Goal: Task Accomplishment & Management: Use online tool/utility

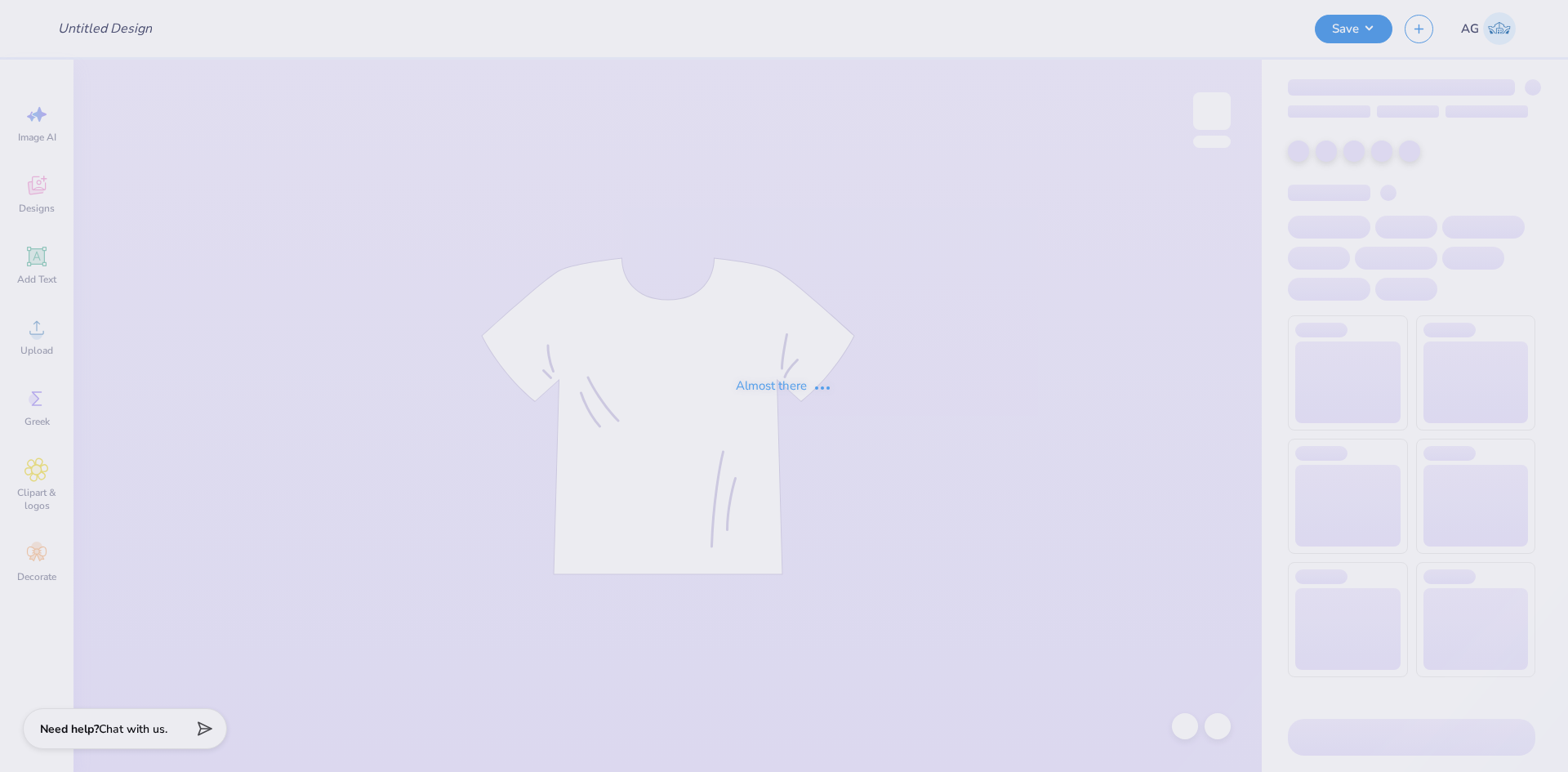
type input "Revel Run Merch 2025"
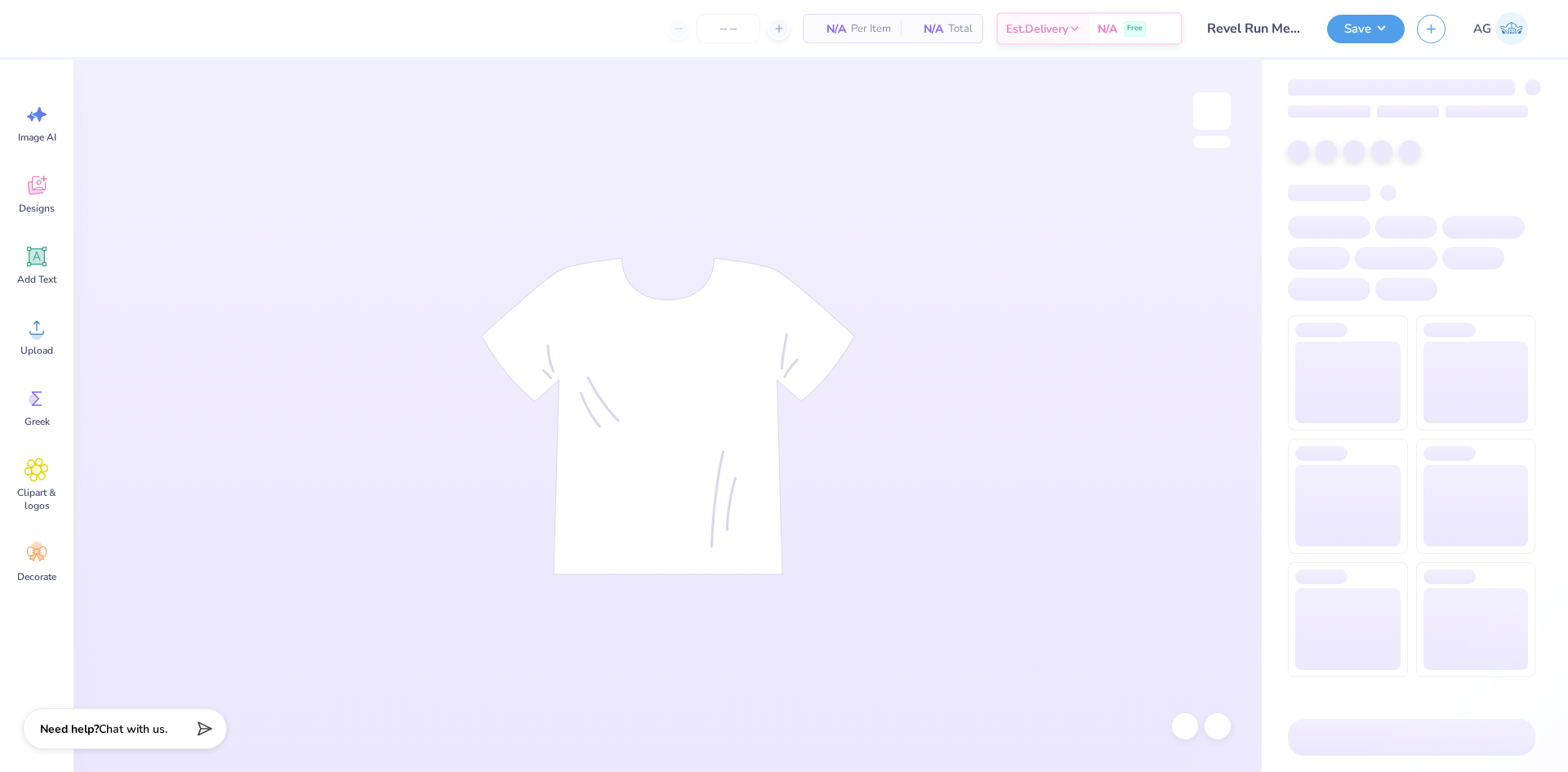
type input "125"
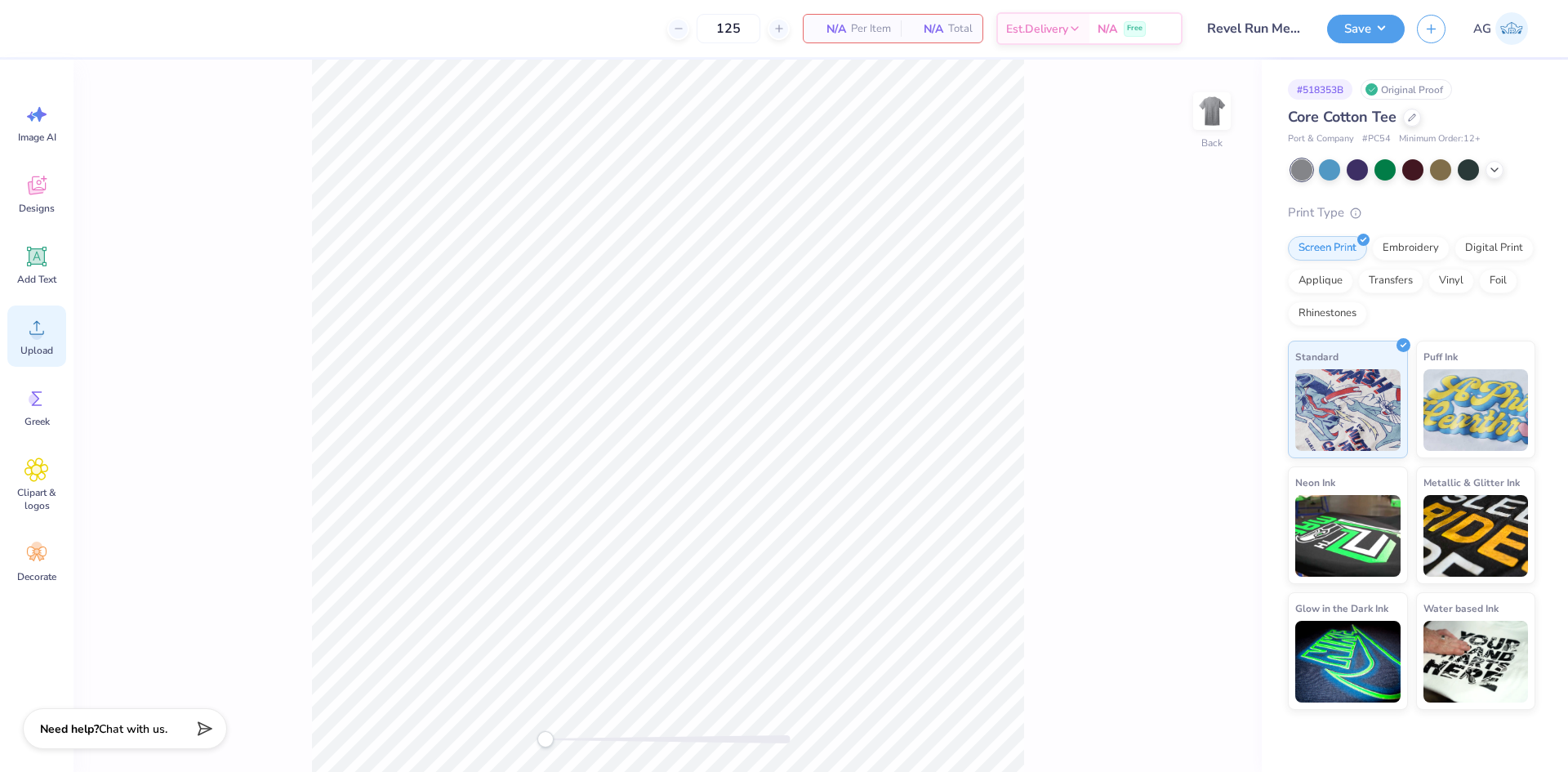
click at [30, 345] on span "Upload" at bounding box center [37, 351] width 33 height 13
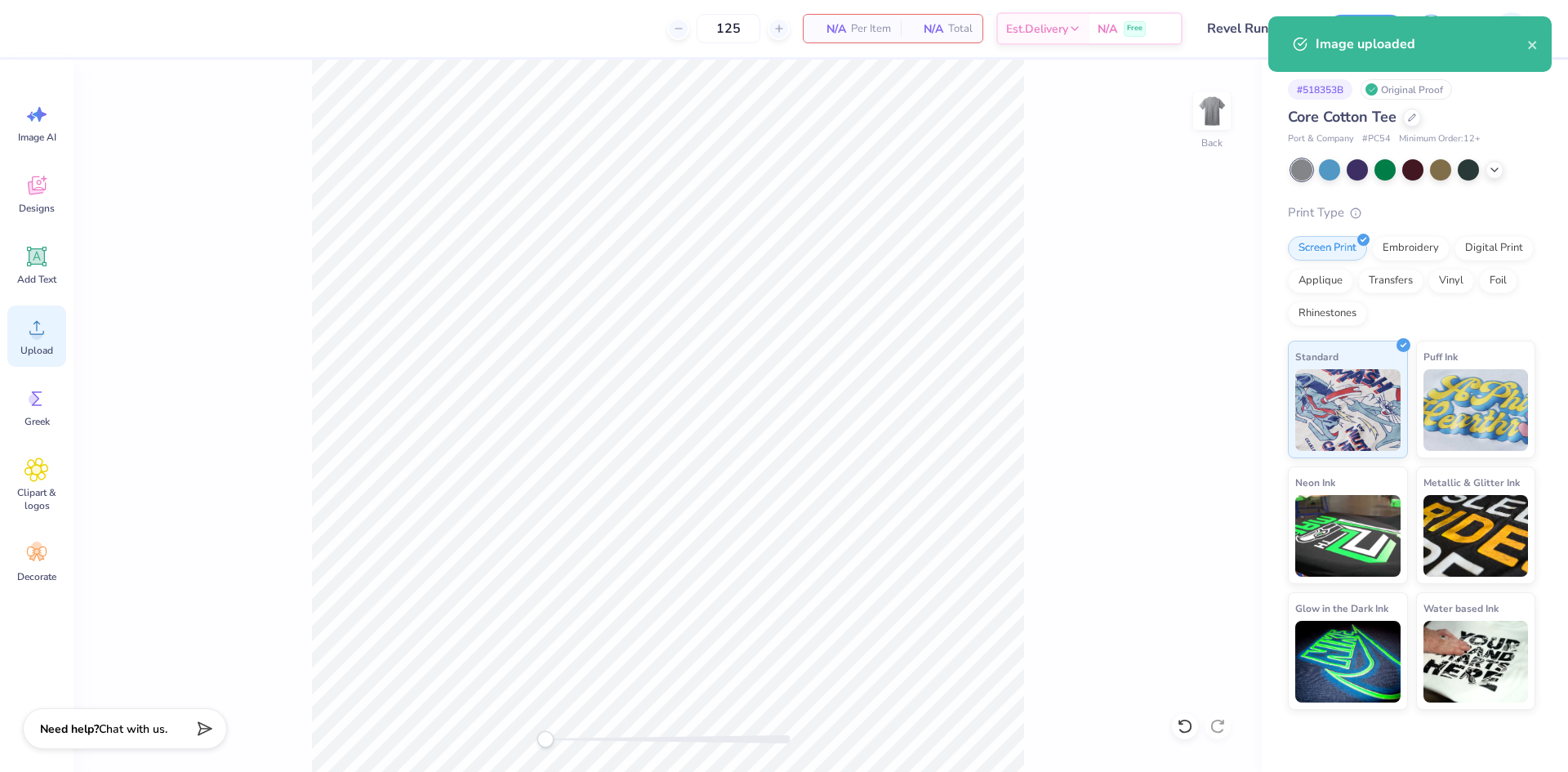
click at [42, 329] on icon at bounding box center [37, 327] width 24 height 24
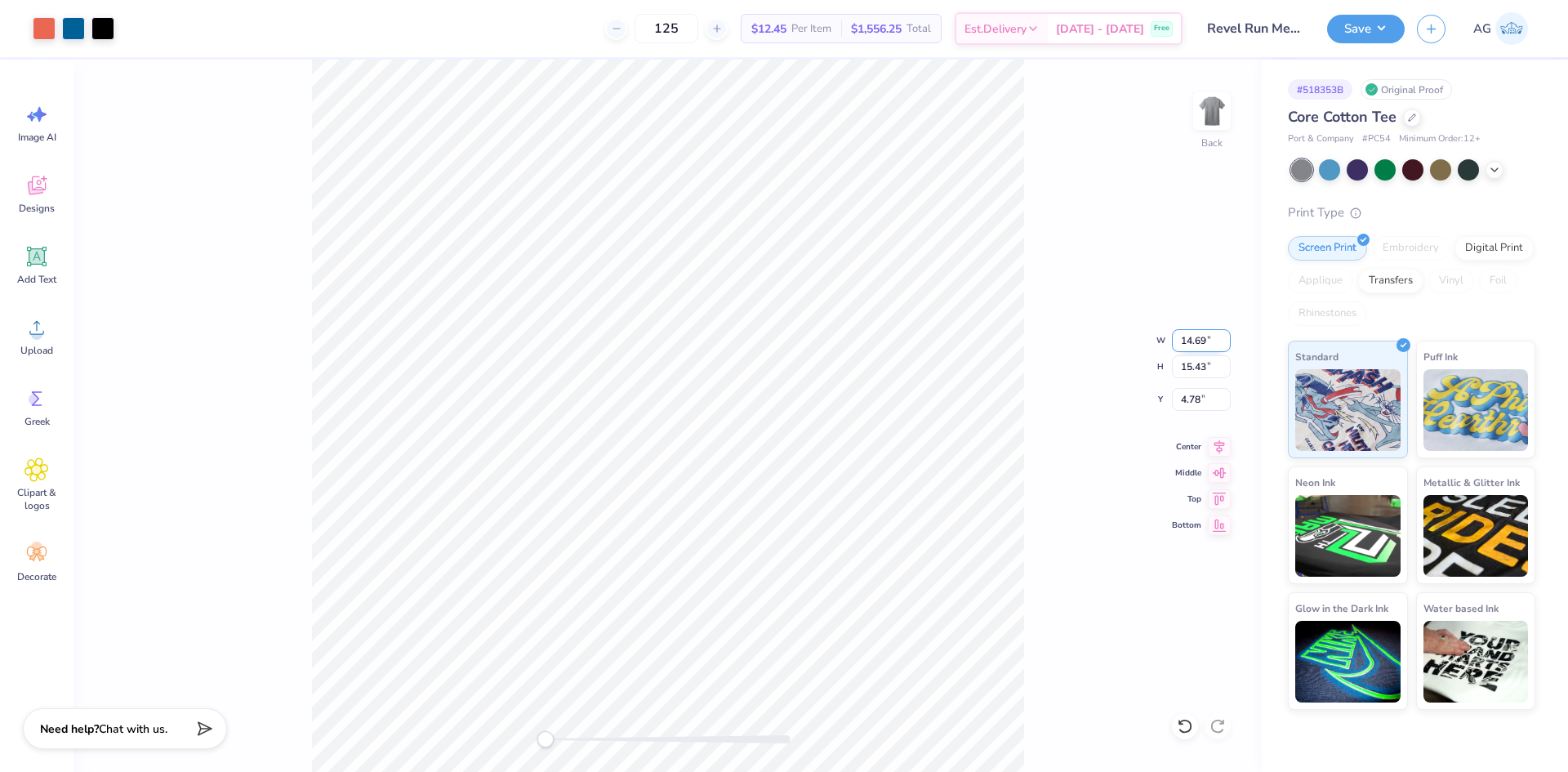
click at [1198, 341] on input "14.69" at bounding box center [1201, 340] width 59 height 23
type input "10.00"
type input "10.50"
click at [1196, 400] on input "7.25" at bounding box center [1201, 400] width 59 height 23
type input "3"
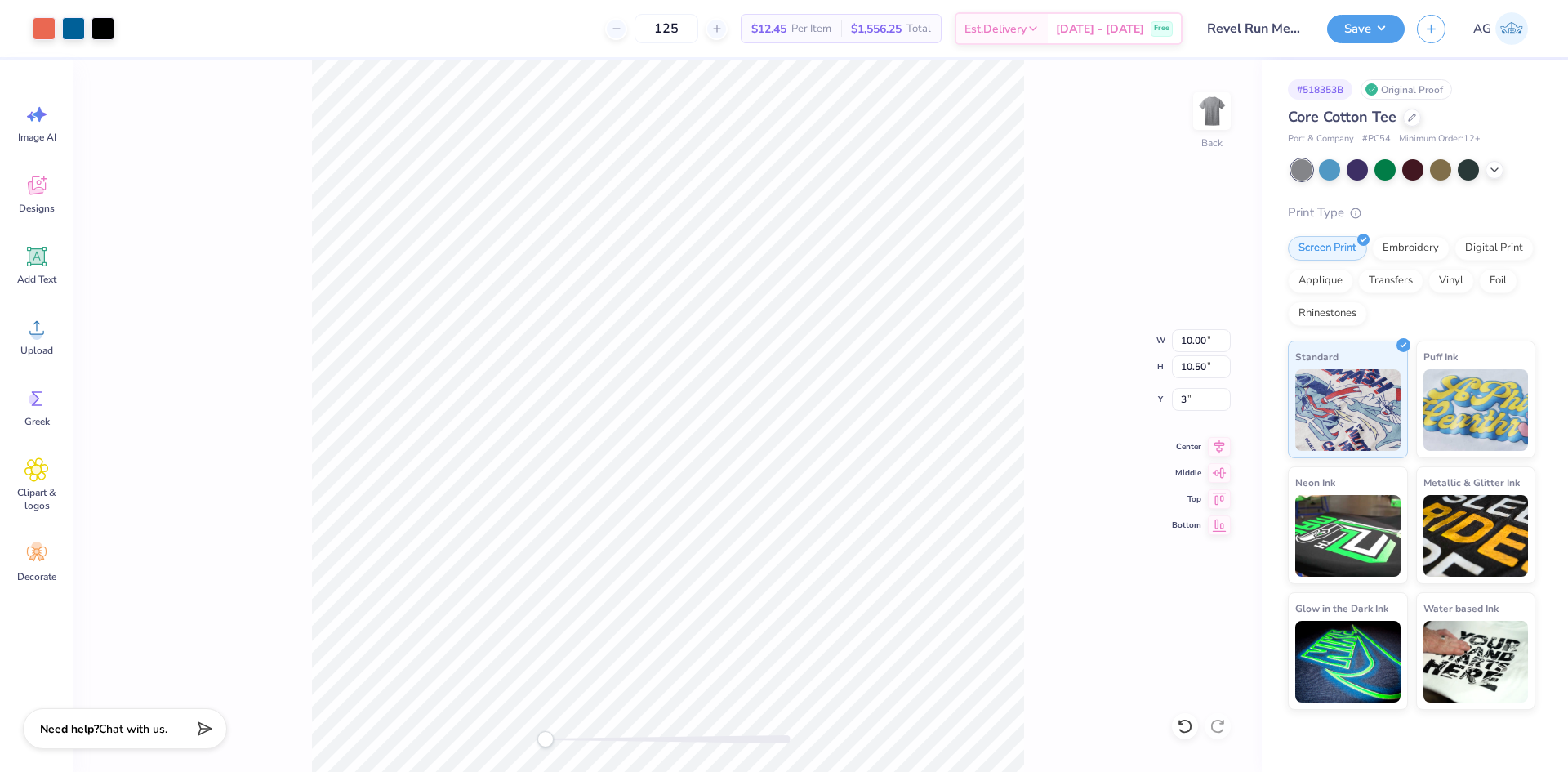
click at [1222, 455] on div "Back W 10.00 10.00 " H 10.50 10.50 " Y 3 3 " Center Middle Top Bottom" at bounding box center [667, 416] width 1188 height 713
click at [1055, 422] on div "Back" at bounding box center [667, 416] width 1188 height 713
click at [1218, 442] on icon at bounding box center [1219, 447] width 23 height 20
click at [1206, 105] on img at bounding box center [1213, 111] width 66 height 66
click at [22, 336] on div "Upload" at bounding box center [37, 336] width 59 height 61
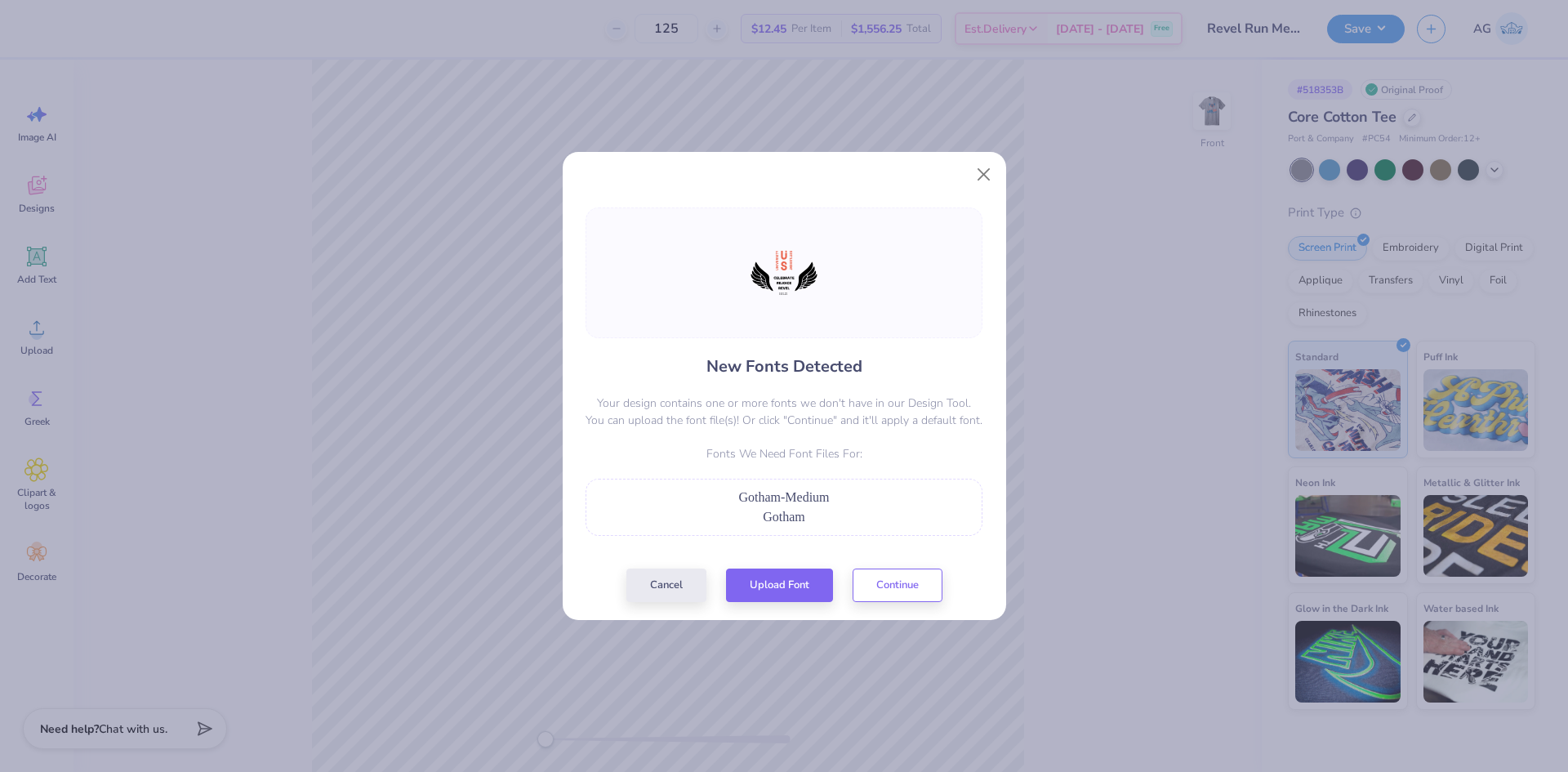
click at [765, 567] on div "New Fonts Detected Your design contains one or more fonts we don't have in our …" at bounding box center [784, 405] width 407 height 395
click at [766, 575] on button "Upload Font" at bounding box center [779, 581] width 107 height 34
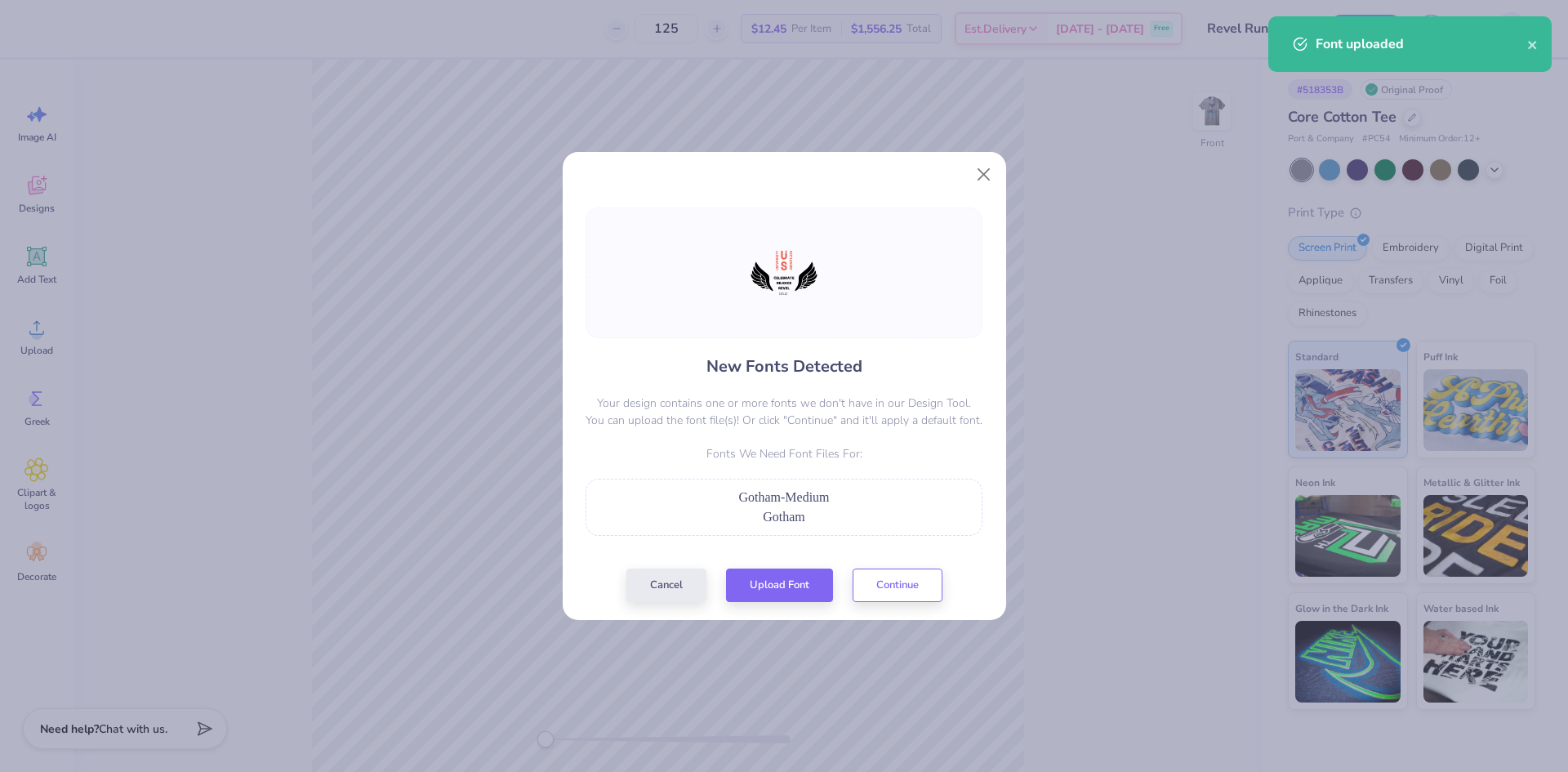
click at [864, 558] on div "New Fonts Detected Your design contains one or more fonts we don't have in our …" at bounding box center [784, 405] width 407 height 395
click at [885, 581] on button "Continue" at bounding box center [898, 581] width 90 height 34
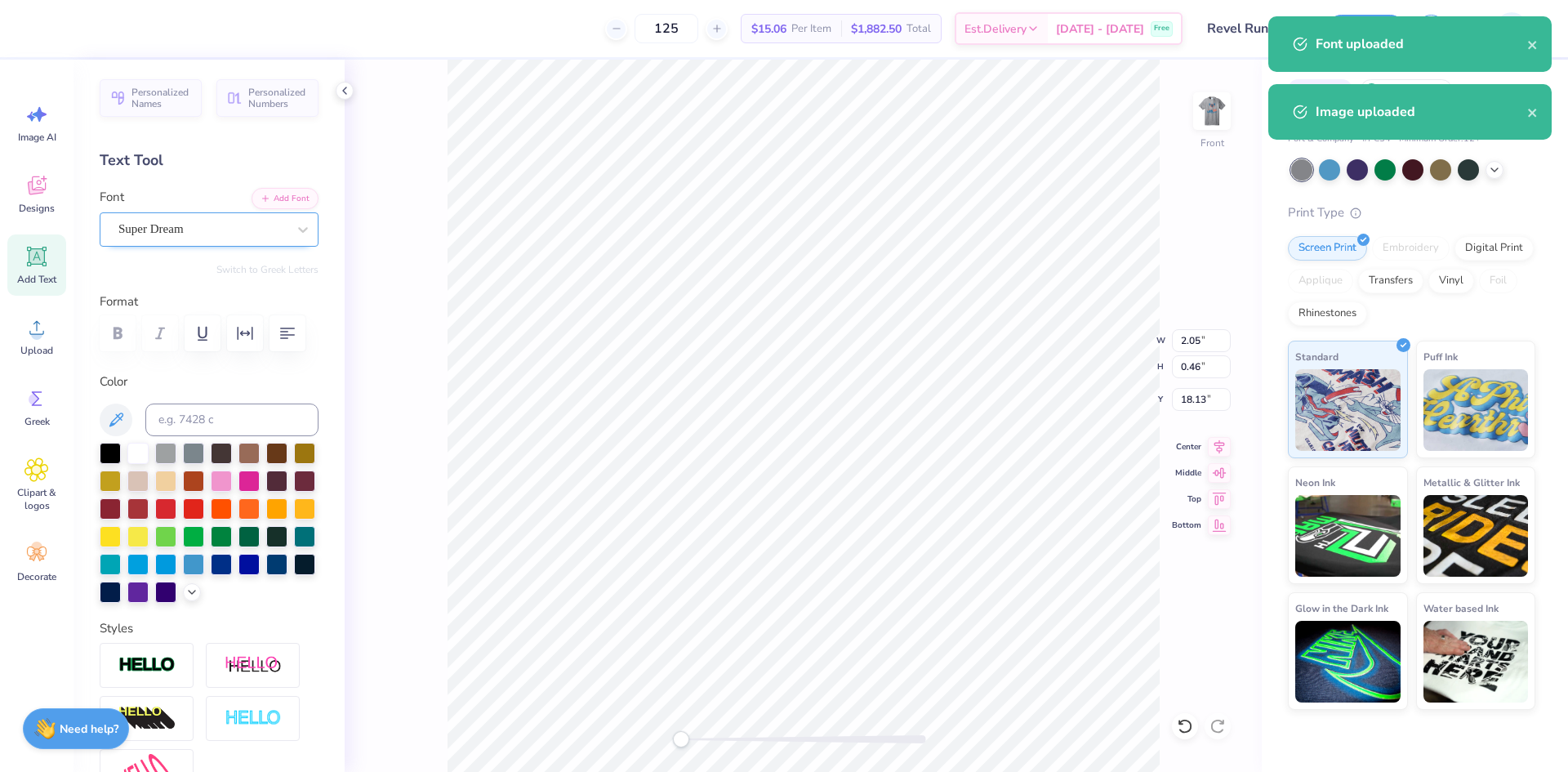
click at [161, 234] on div "Super Dream" at bounding box center [202, 228] width 171 height 25
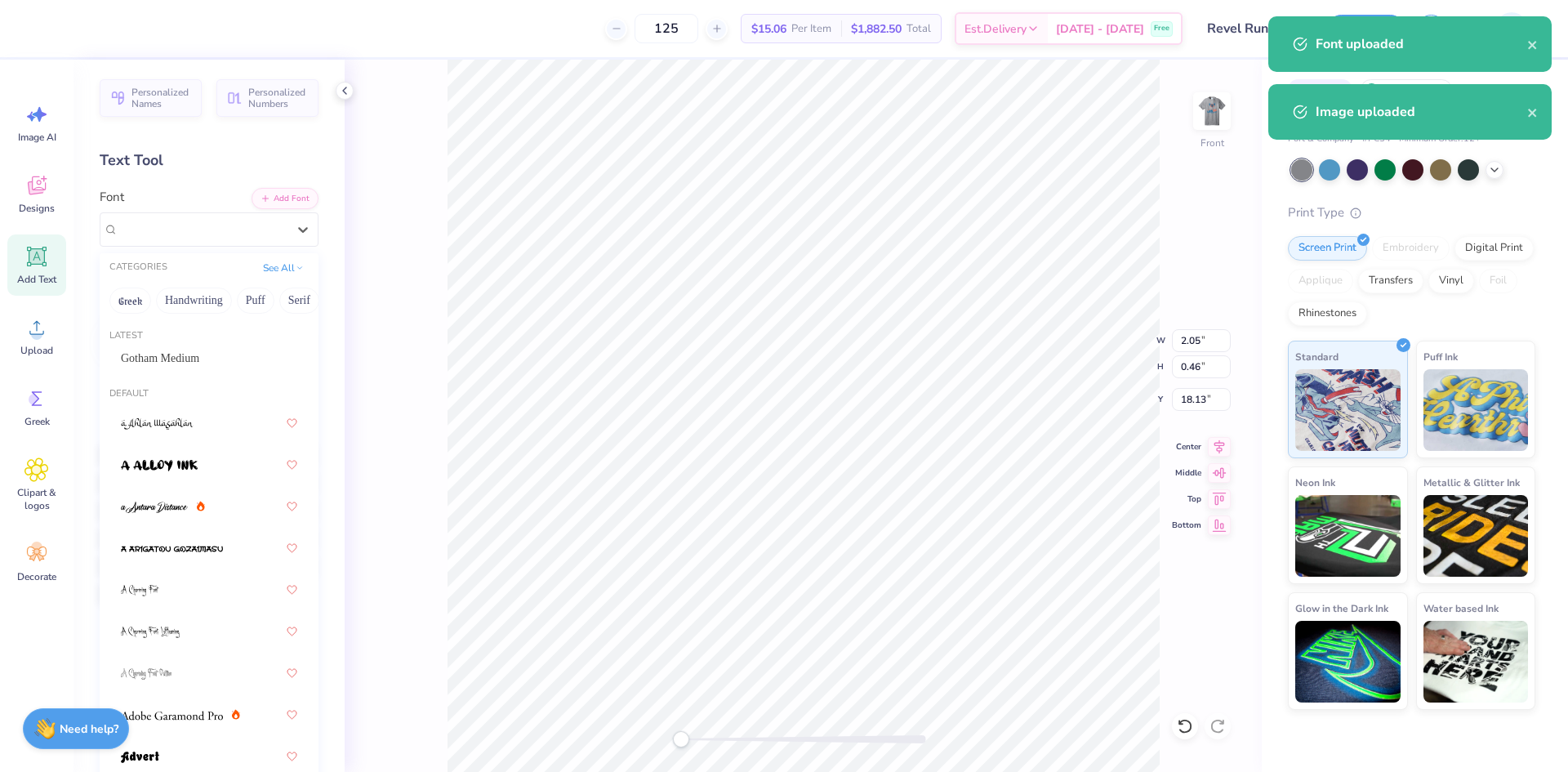
click at [183, 349] on div "Gotham Medium" at bounding box center [209, 358] width 206 height 27
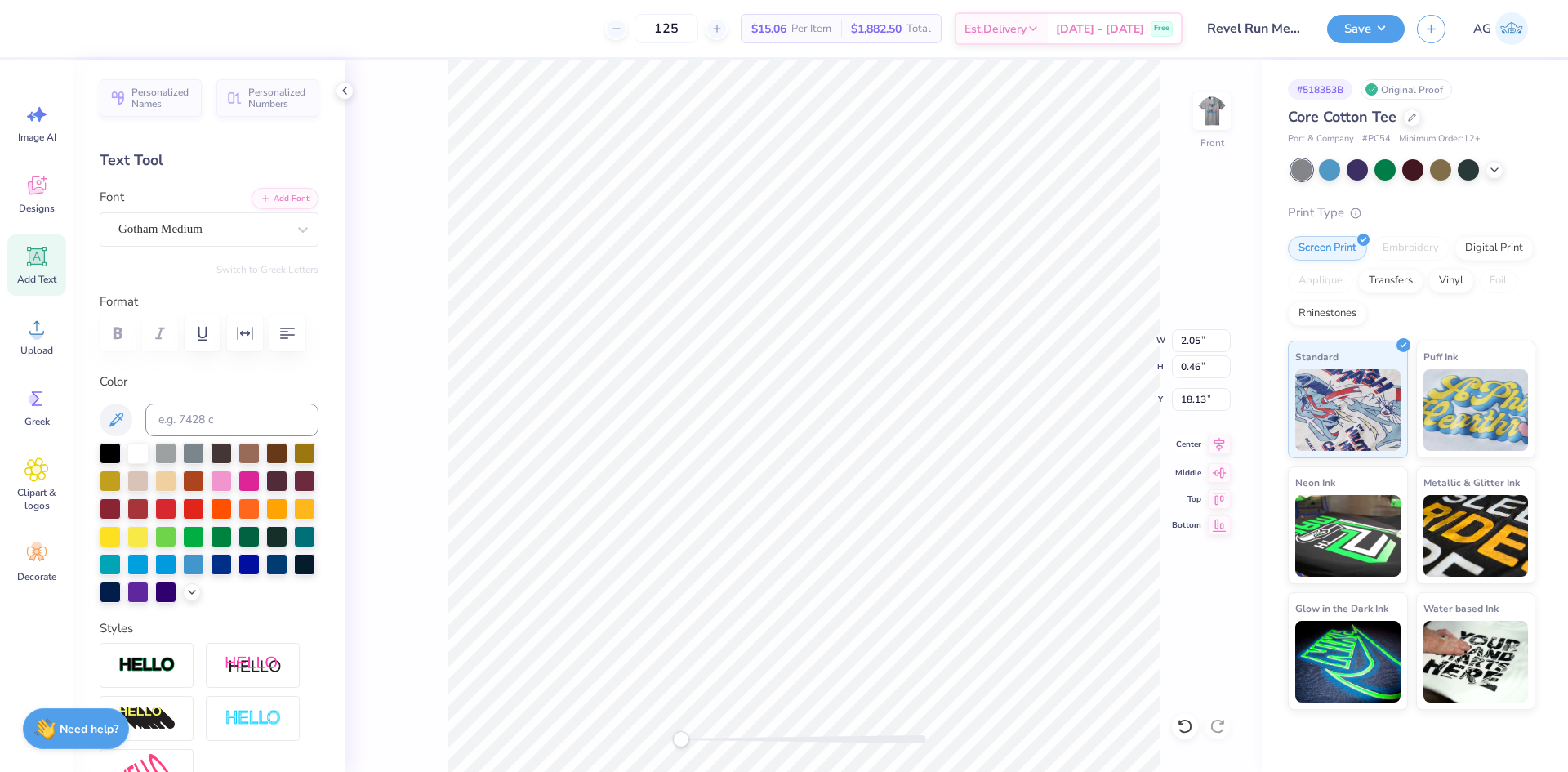
click at [1225, 448] on icon at bounding box center [1219, 444] width 23 height 20
click at [281, 329] on icon "button" at bounding box center [287, 333] width 20 height 20
click at [243, 339] on icon "button" at bounding box center [244, 333] width 20 height 20
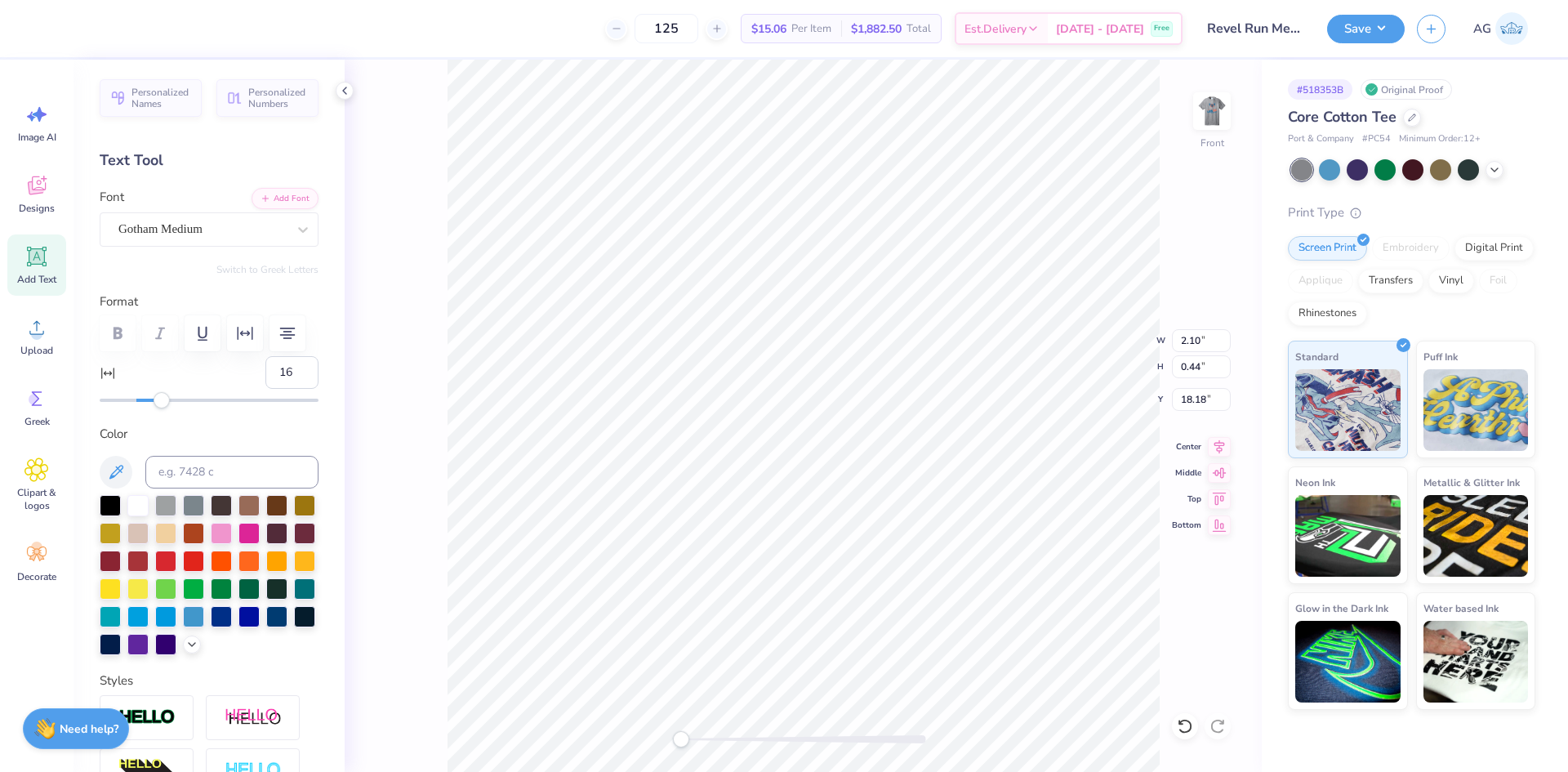
type input "17"
drag, startPoint x: 141, startPoint y: 402, endPoint x: 163, endPoint y: 402, distance: 22.0
click at [163, 405] on div "Accessibility label" at bounding box center [161, 400] width 16 height 16
click at [1217, 445] on icon at bounding box center [1219, 444] width 23 height 20
click at [1203, 337] on input "14.50" at bounding box center [1201, 340] width 59 height 23
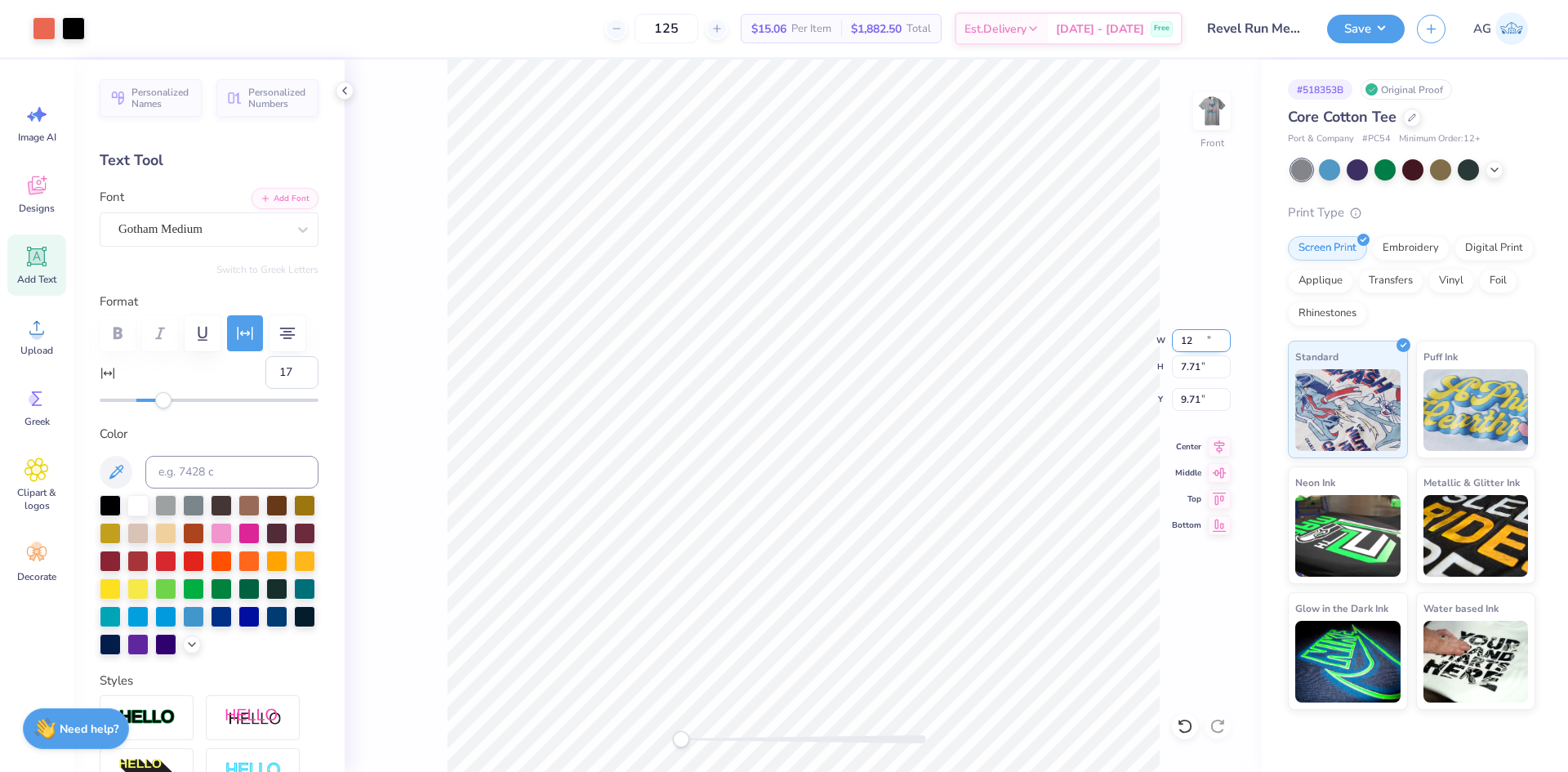
type input "12.00"
type input "7.71"
click at [1215, 400] on input "9.71" at bounding box center [1201, 400] width 59 height 23
type input "3.00"
click at [1213, 443] on icon at bounding box center [1219, 444] width 23 height 20
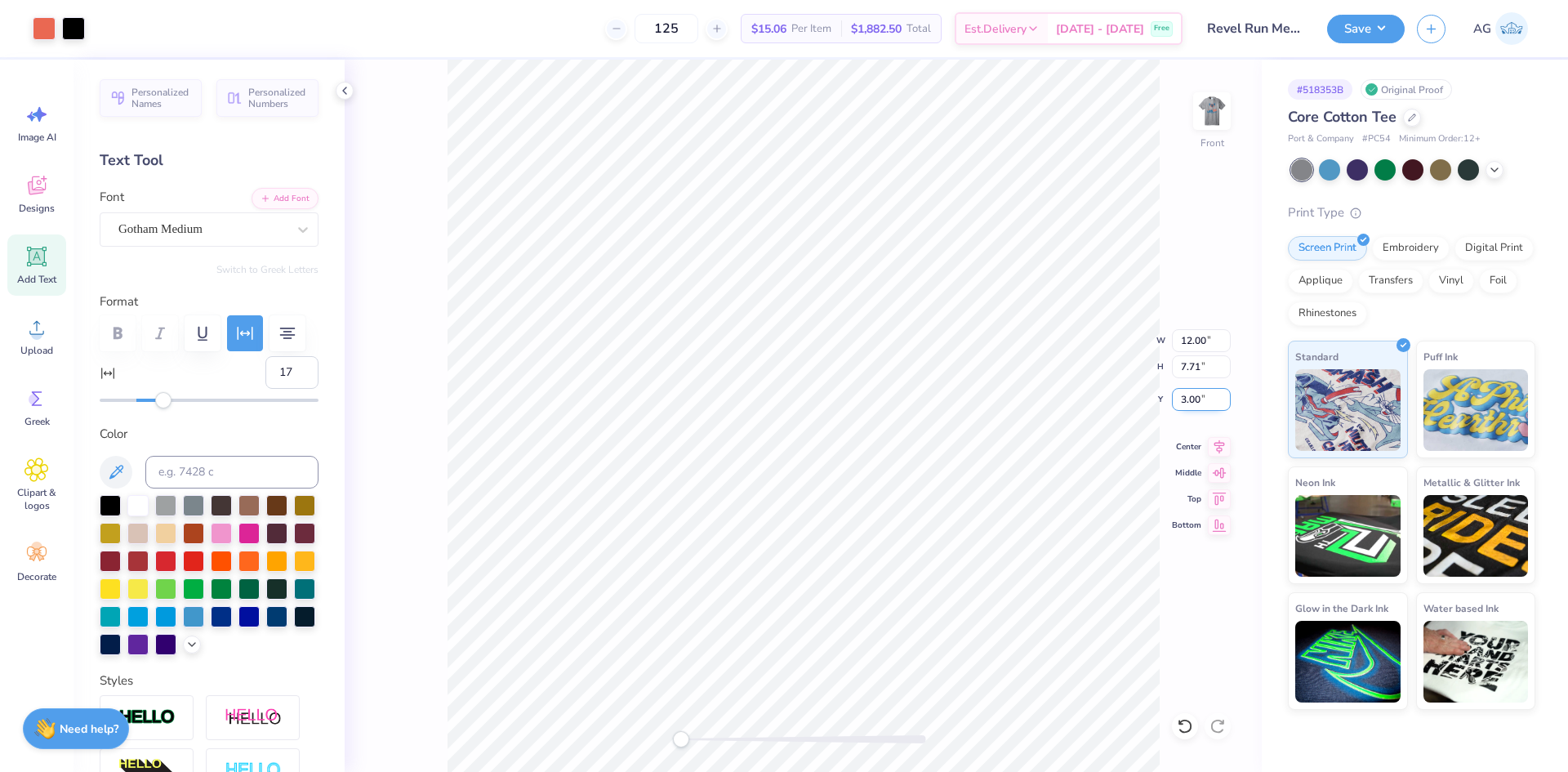
click at [1194, 403] on input "3.00" at bounding box center [1201, 400] width 59 height 23
type input "2"
type input "2.50"
click at [1217, 449] on icon at bounding box center [1219, 444] width 23 height 20
click at [1218, 129] on img at bounding box center [1213, 111] width 66 height 66
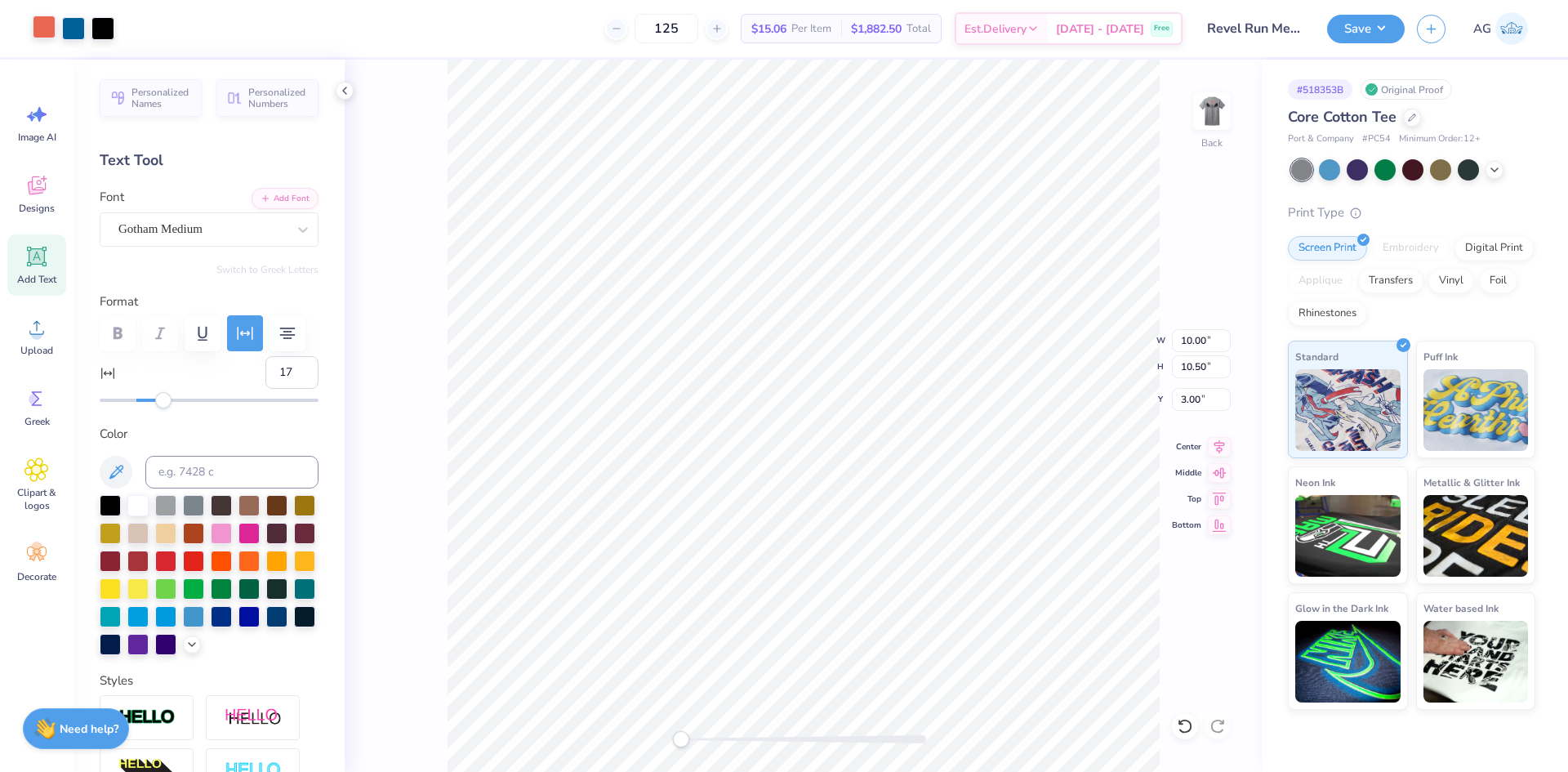
click at [55, 24] on div at bounding box center [44, 27] width 23 height 23
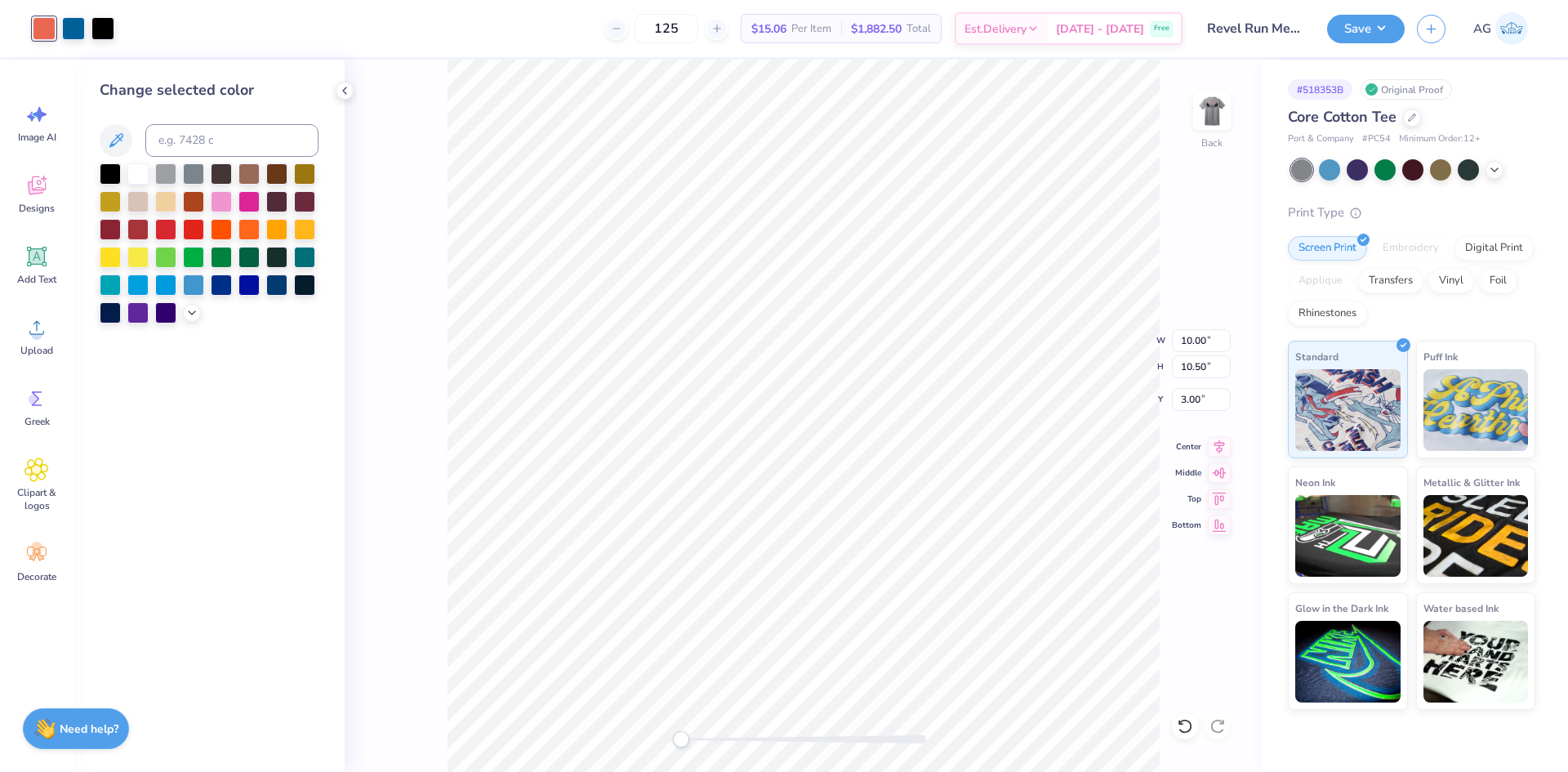
click at [1185, 122] on div "Back W 10.00 10.00 " H 10.50 10.50 " Y 3.00 3.00 " Center Middle Top Bottom" at bounding box center [804, 416] width 917 height 713
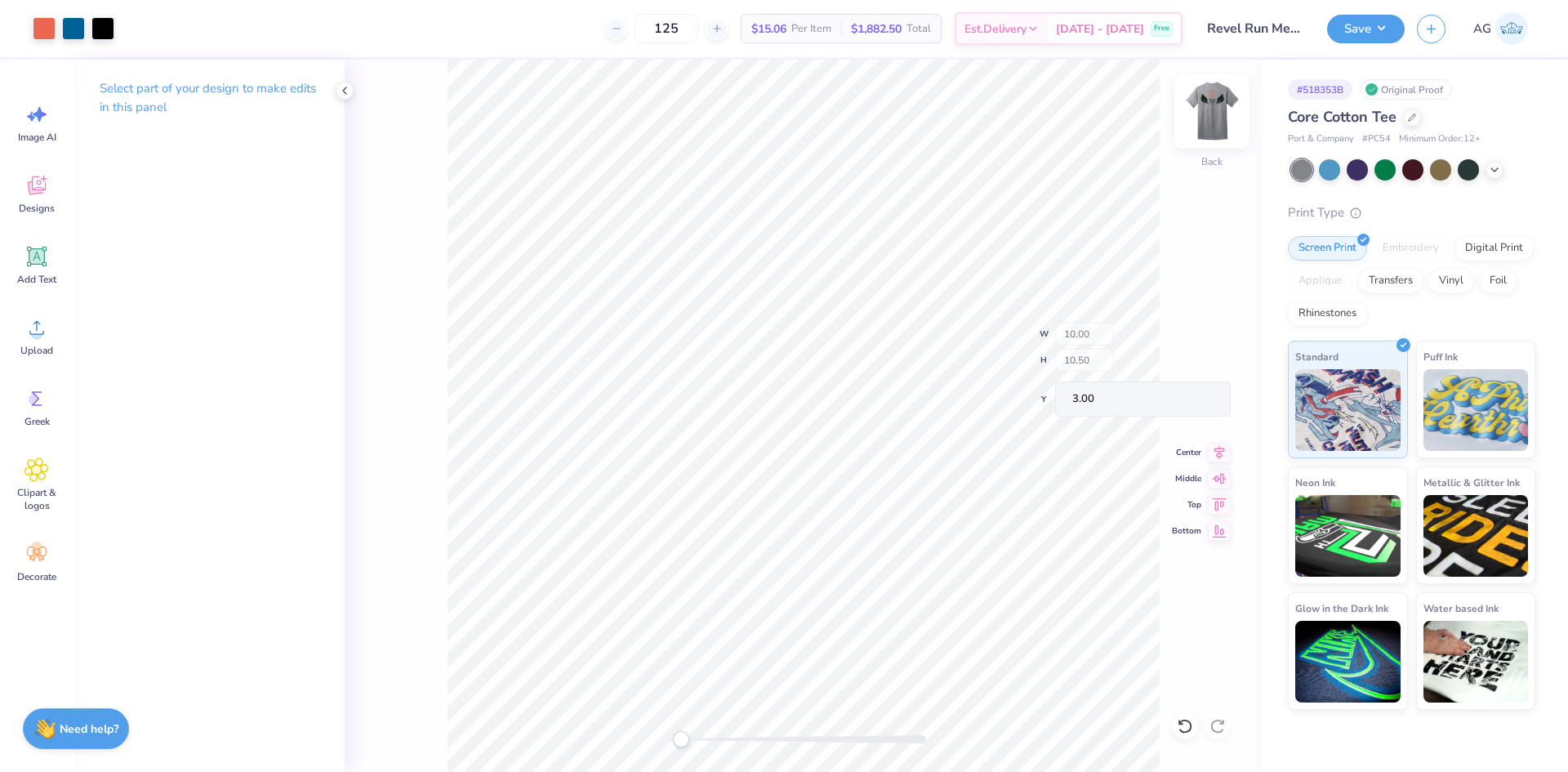
click at [1205, 116] on img at bounding box center [1213, 111] width 66 height 66
click at [1058, 493] on div "Almost there" at bounding box center [957, 416] width 1224 height 713
click at [894, 331] on div "Almost there" at bounding box center [957, 416] width 1224 height 713
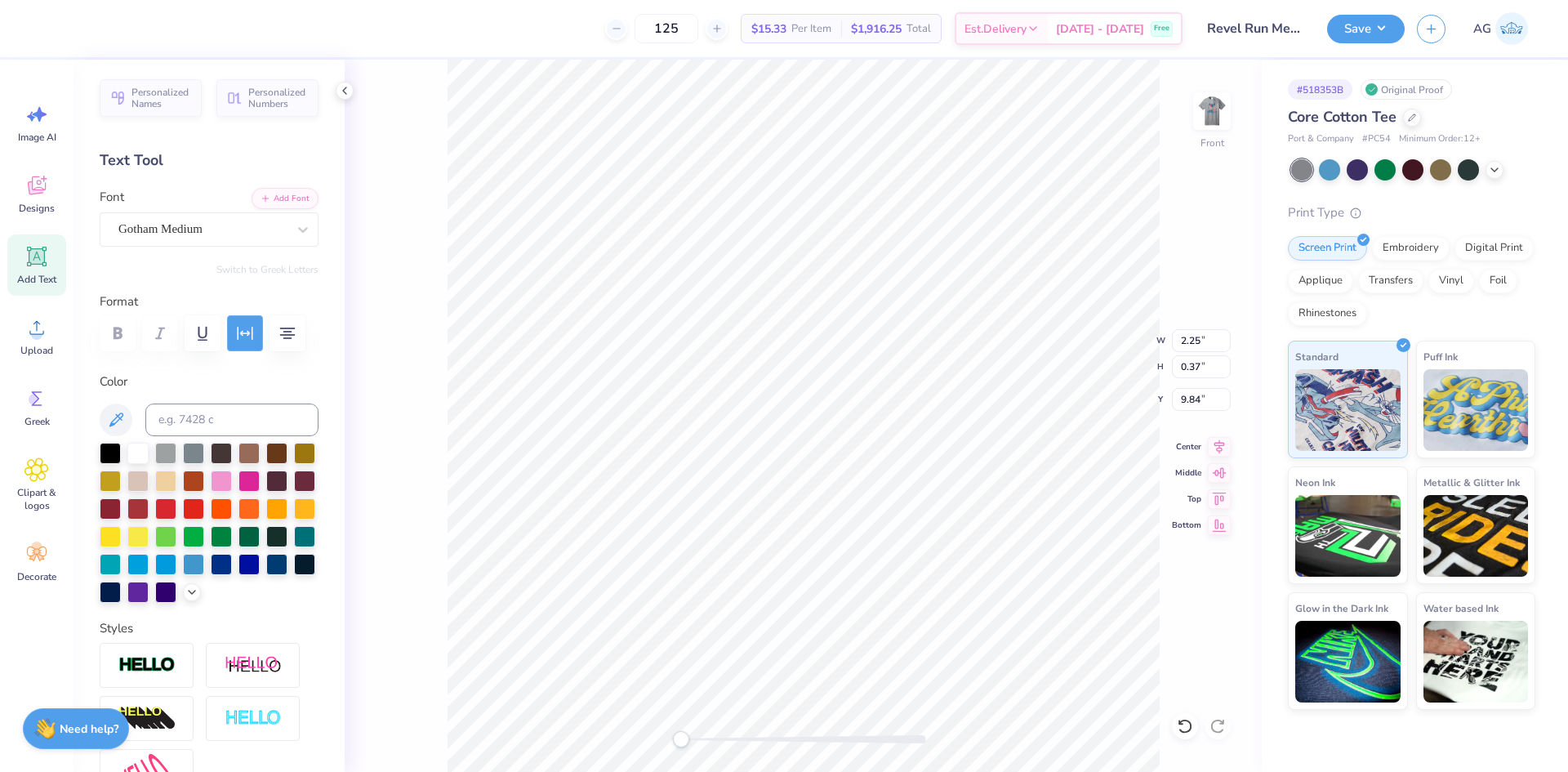
click at [242, 334] on icon "button" at bounding box center [245, 334] width 16 height 13
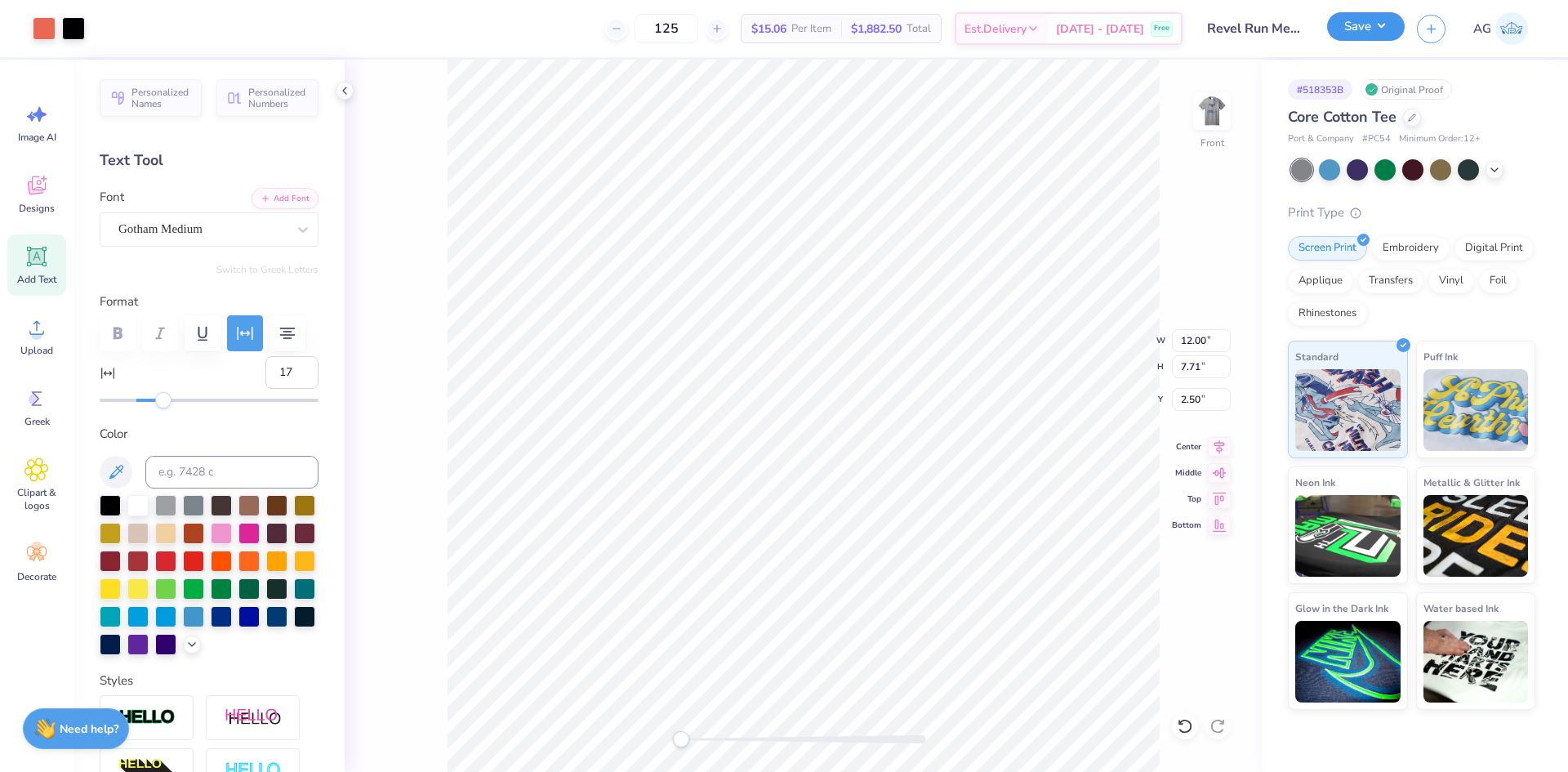
click at [1392, 22] on button "Save" at bounding box center [1366, 26] width 78 height 28
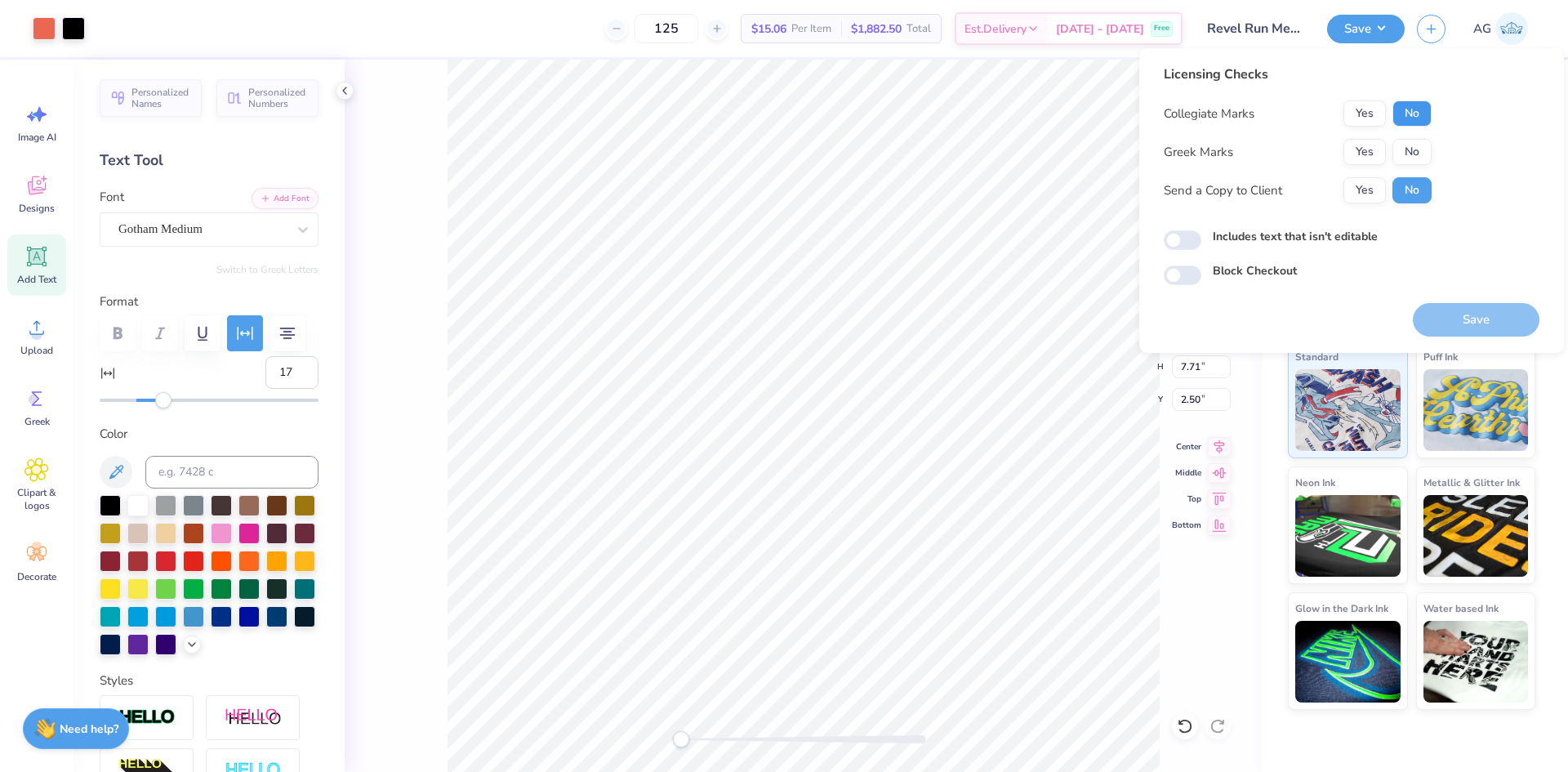
drag, startPoint x: 1414, startPoint y: 102, endPoint x: 1410, endPoint y: 128, distance: 26.3
click at [1415, 103] on button "No" at bounding box center [1413, 114] width 39 height 26
click at [1410, 128] on div "Collegiate Marks Yes No Greek Marks Yes No Send a Copy to Client Yes No" at bounding box center [1297, 151] width 268 height 102
click at [1412, 135] on div "Collegiate Marks Yes No Greek Marks Yes No Send a Copy to Client Yes No" at bounding box center [1297, 151] width 268 height 102
drag, startPoint x: 1417, startPoint y: 148, endPoint x: 425, endPoint y: 325, distance: 1007.7
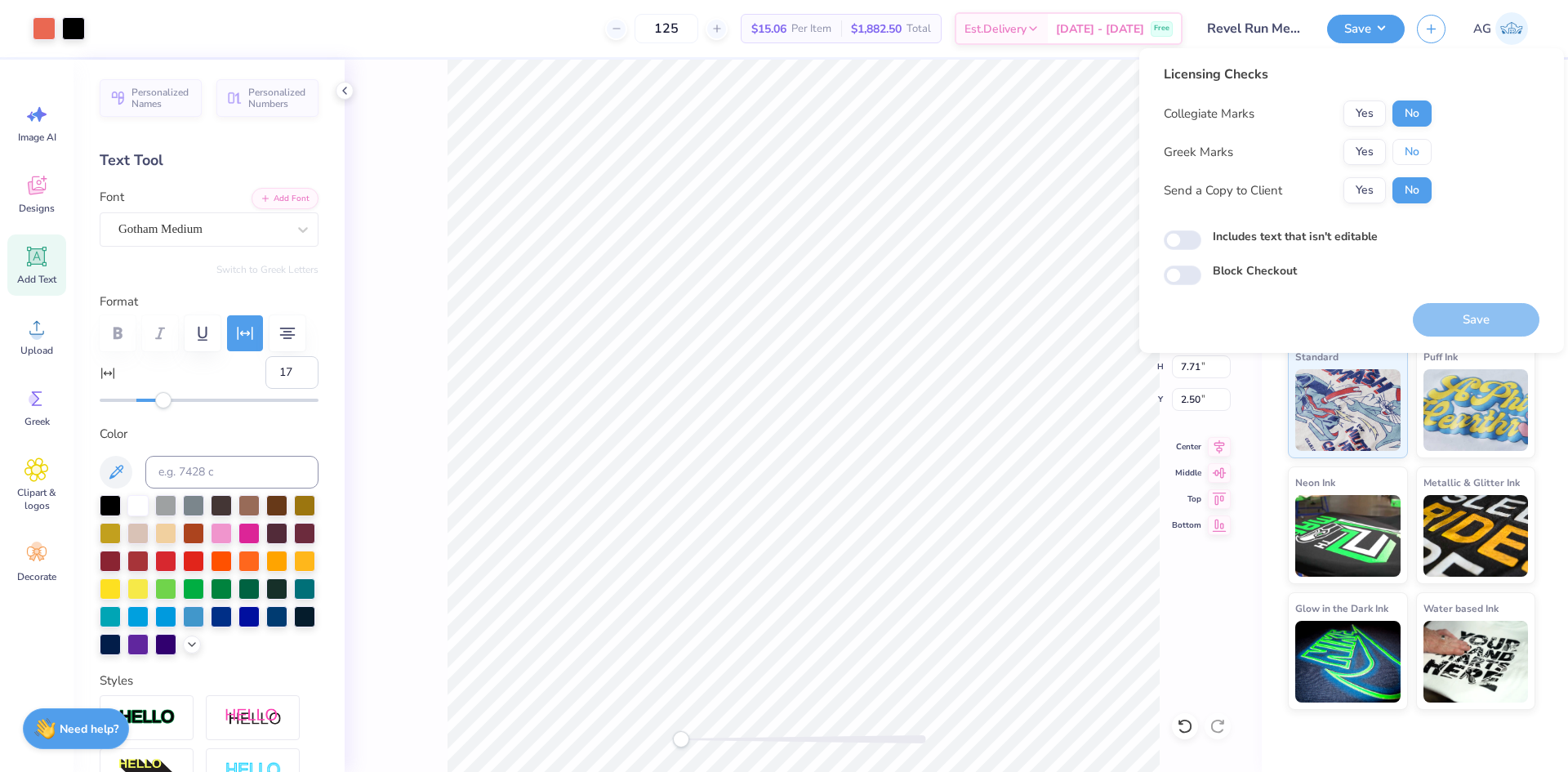
click at [1416, 149] on button "No" at bounding box center [1413, 152] width 39 height 26
click at [1449, 308] on button "Save" at bounding box center [1476, 320] width 127 height 34
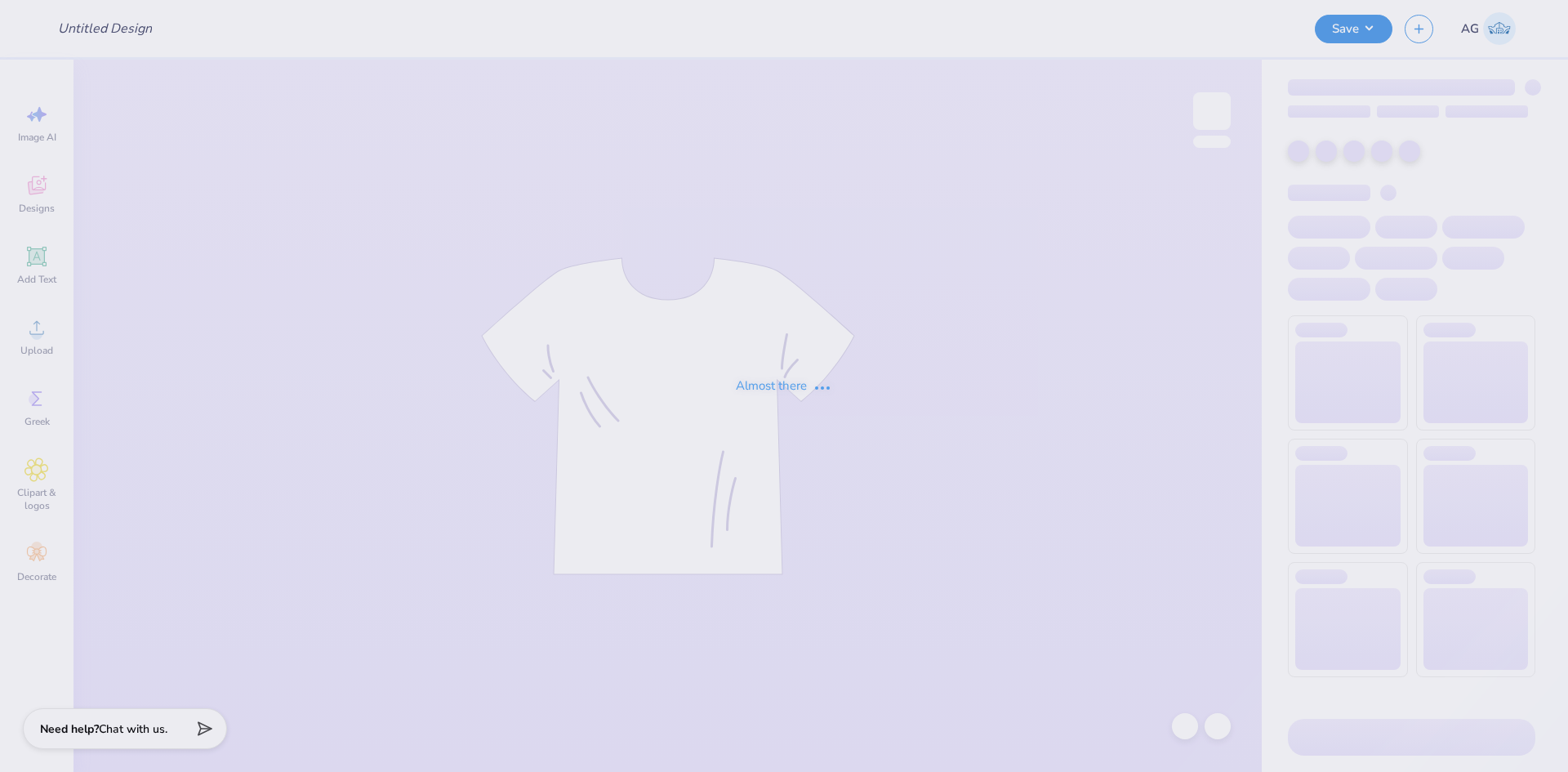
type input "Revel Run Merch 2025"
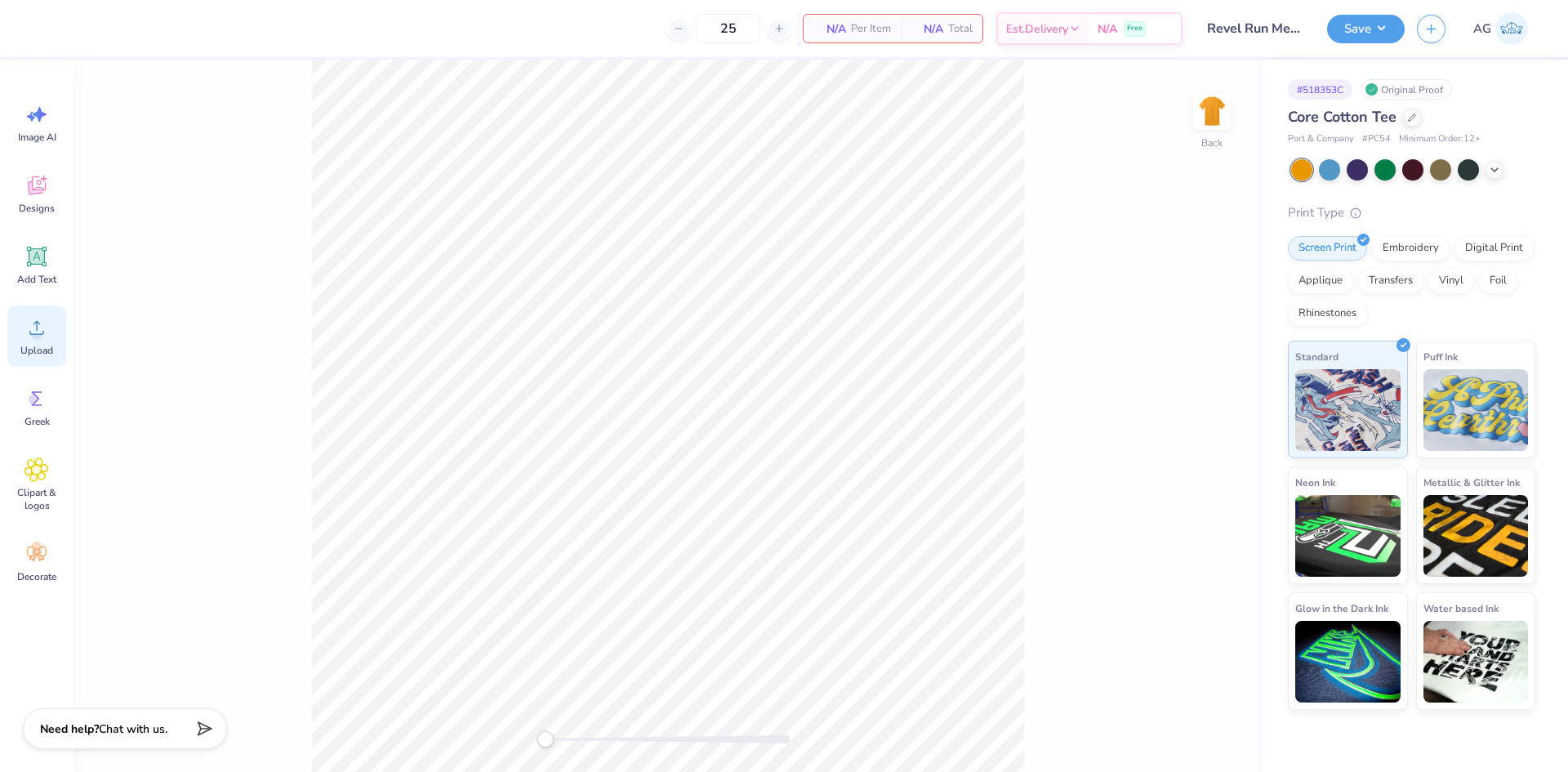
drag, startPoint x: 71, startPoint y: 325, endPoint x: 51, endPoint y: 334, distance: 21.9
click at [71, 325] on div "Image AI Designs Add Text Upload Greek Clipart & logos Decorate" at bounding box center [37, 416] width 73 height 713
click at [51, 334] on div "Upload" at bounding box center [37, 336] width 59 height 61
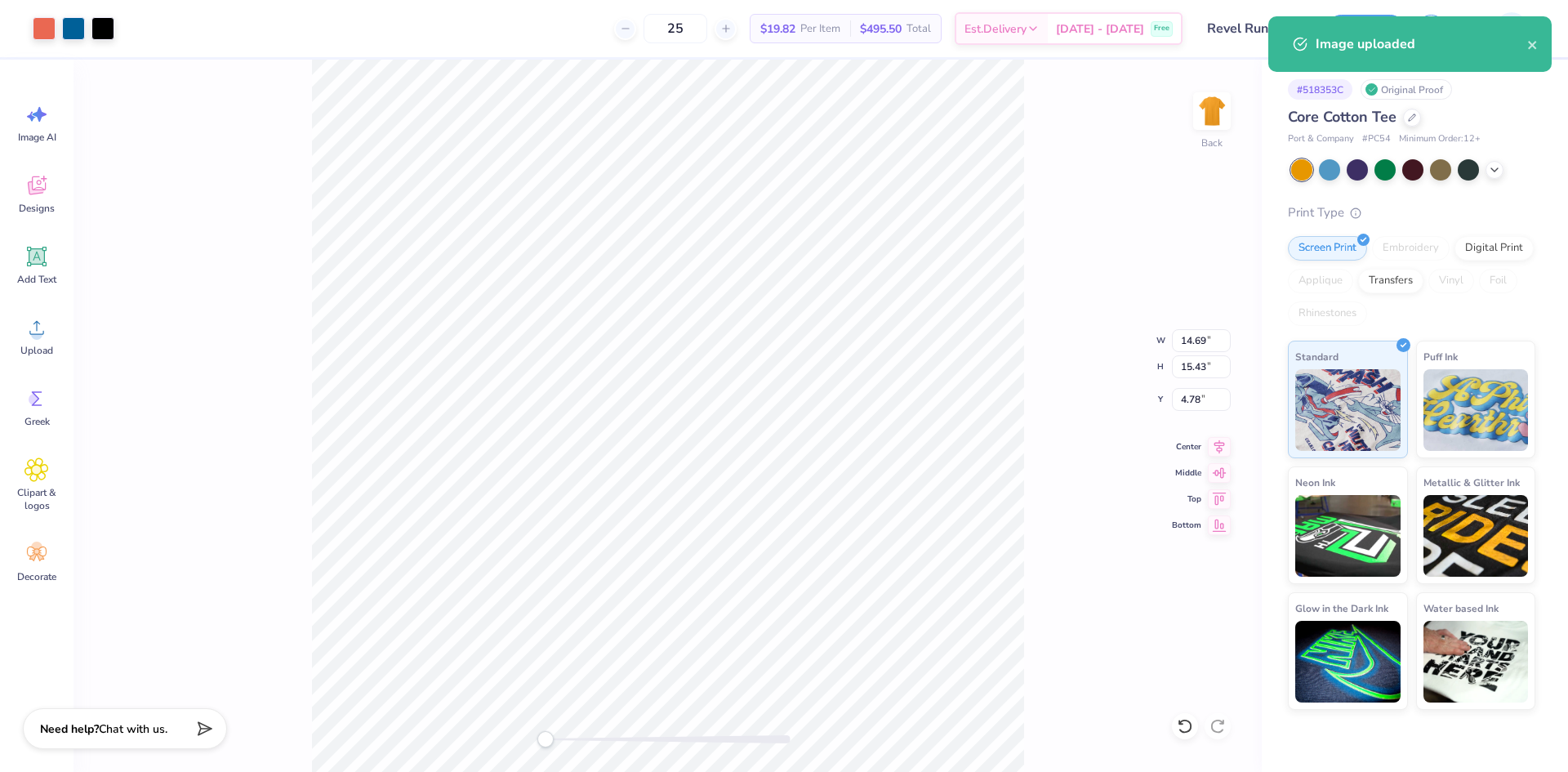
click at [1170, 340] on div "Back W 14.69 14.69 " H 15.43 15.43 " Y 4.78 4.78 " Center Middle Top Bottom" at bounding box center [667, 416] width 1188 height 713
click at [1178, 340] on div "Back W 14.69 H 15.43 Y 4.78 Center Middle Top Bottom" at bounding box center [667, 416] width 1188 height 713
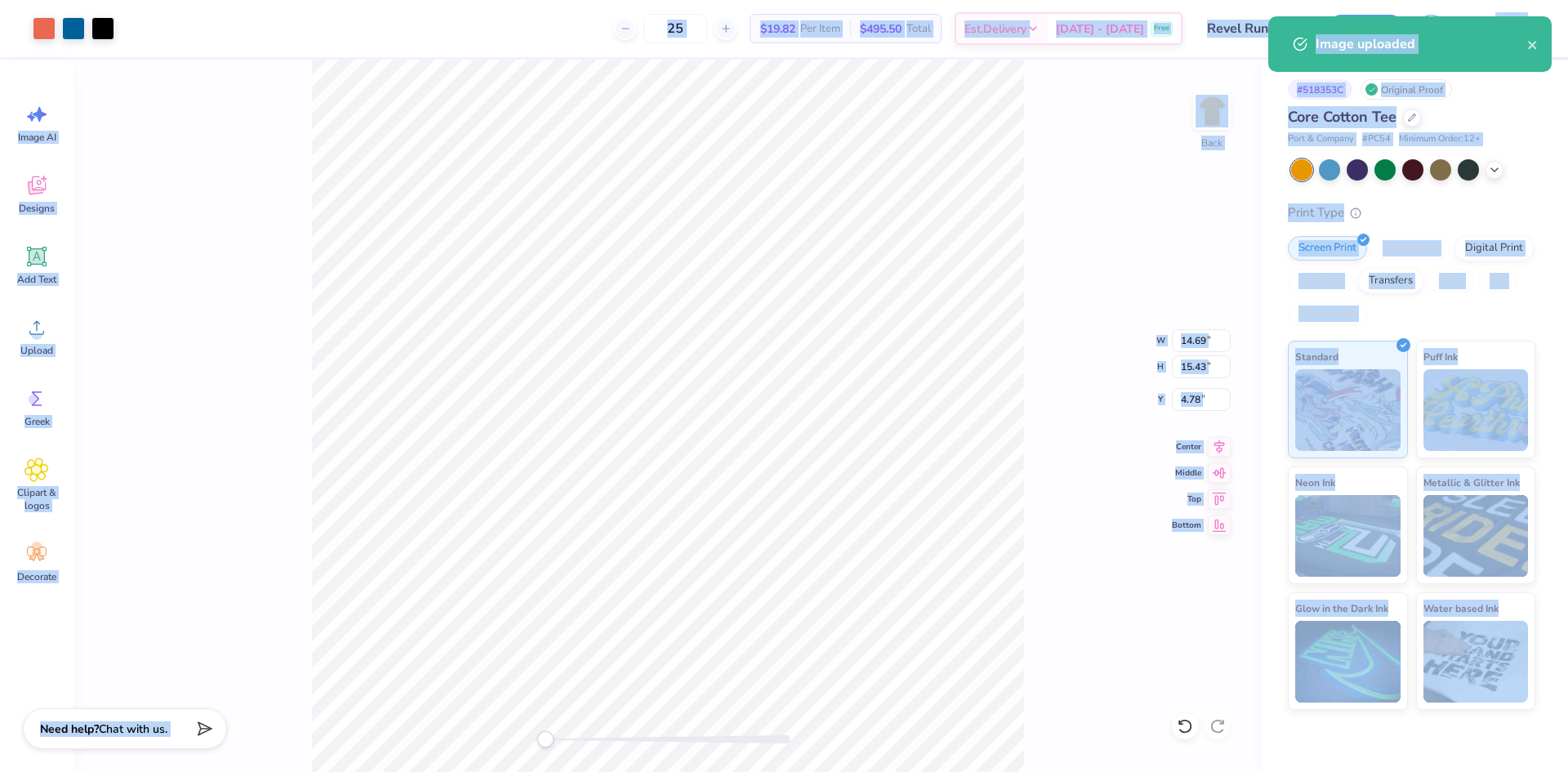
click at [1025, 291] on div "Back W 14.69 14.69 " H 15.43 15.43 " Y 4.78 4.78 " Center Middle Top Bottom" at bounding box center [667, 416] width 1188 height 713
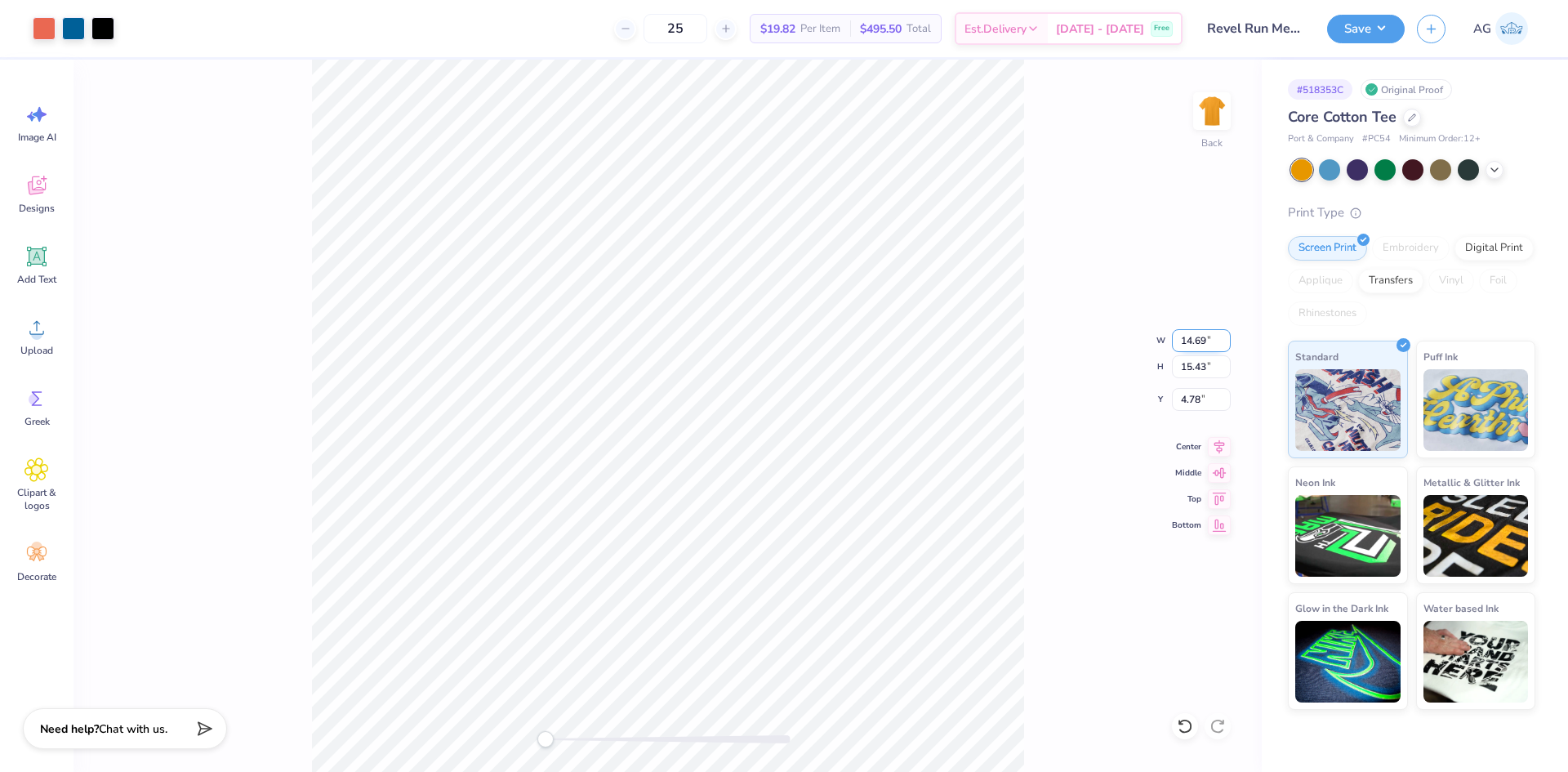
click at [1202, 344] on input "14.69" at bounding box center [1201, 340] width 59 height 23
type input "10.00"
type input "10.50"
click at [1200, 404] on input "7.25" at bounding box center [1201, 400] width 59 height 23
type input "3"
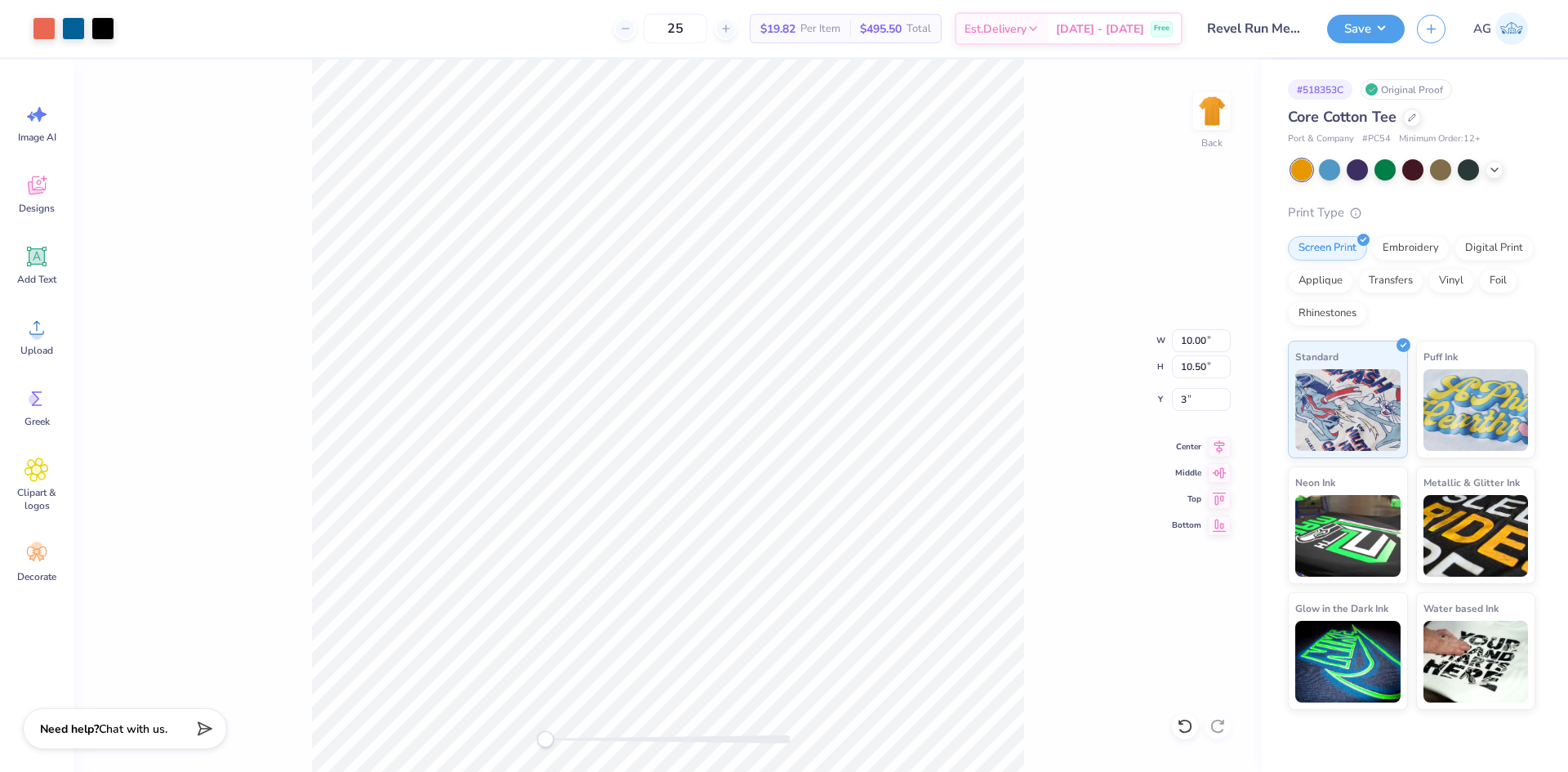
click at [1090, 339] on div "Back W 10.00 10.00 " H 10.50 10.50 " Y 3 3 " Center Middle Top Bottom" at bounding box center [667, 416] width 1188 height 713
click at [1227, 98] on img at bounding box center [1213, 111] width 66 height 66
click at [51, 339] on div "Upload" at bounding box center [37, 336] width 59 height 61
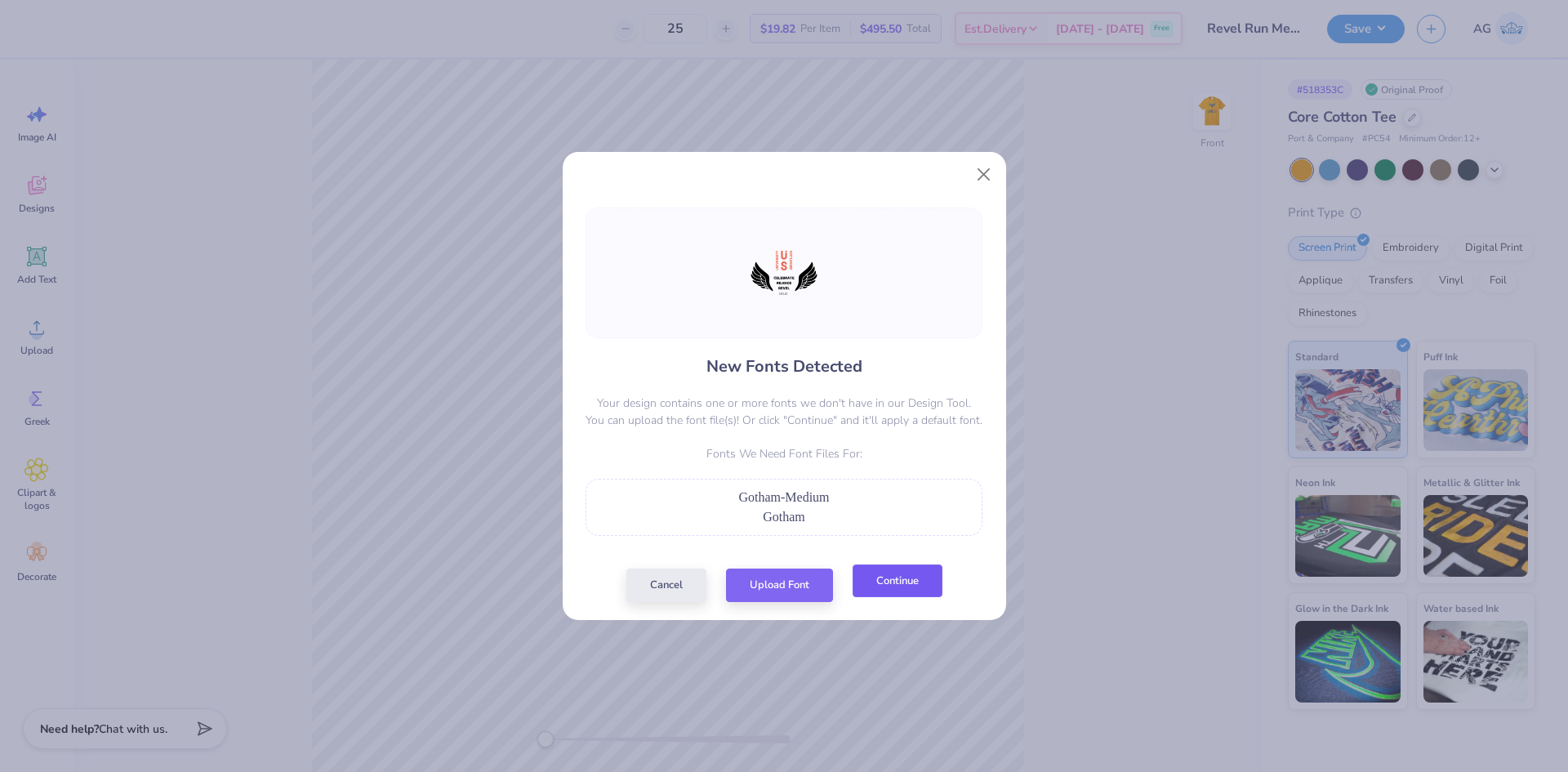
drag, startPoint x: 891, startPoint y: 594, endPoint x: 852, endPoint y: 597, distance: 39.1
click at [858, 621] on div "New Fonts Detected Your design contains one or more fonts we don't have in our …" at bounding box center [784, 386] width 1568 height 772
click at [874, 589] on button "Continue" at bounding box center [898, 581] width 90 height 34
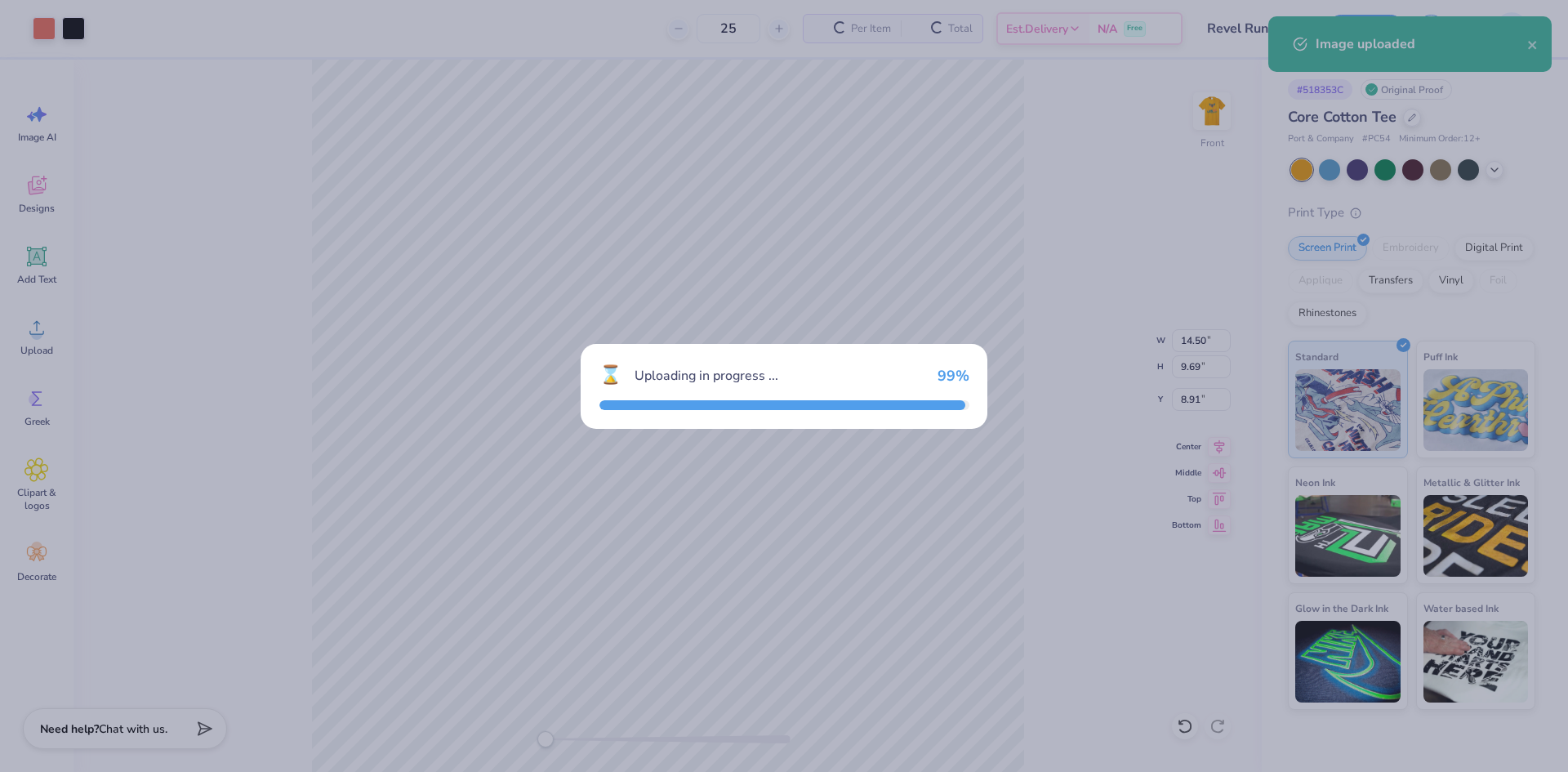
drag, startPoint x: 874, startPoint y: 589, endPoint x: 811, endPoint y: 567, distance: 66.7
click at [818, 570] on div "⌛ Uploading in progress ... 99 %" at bounding box center [784, 386] width 1568 height 772
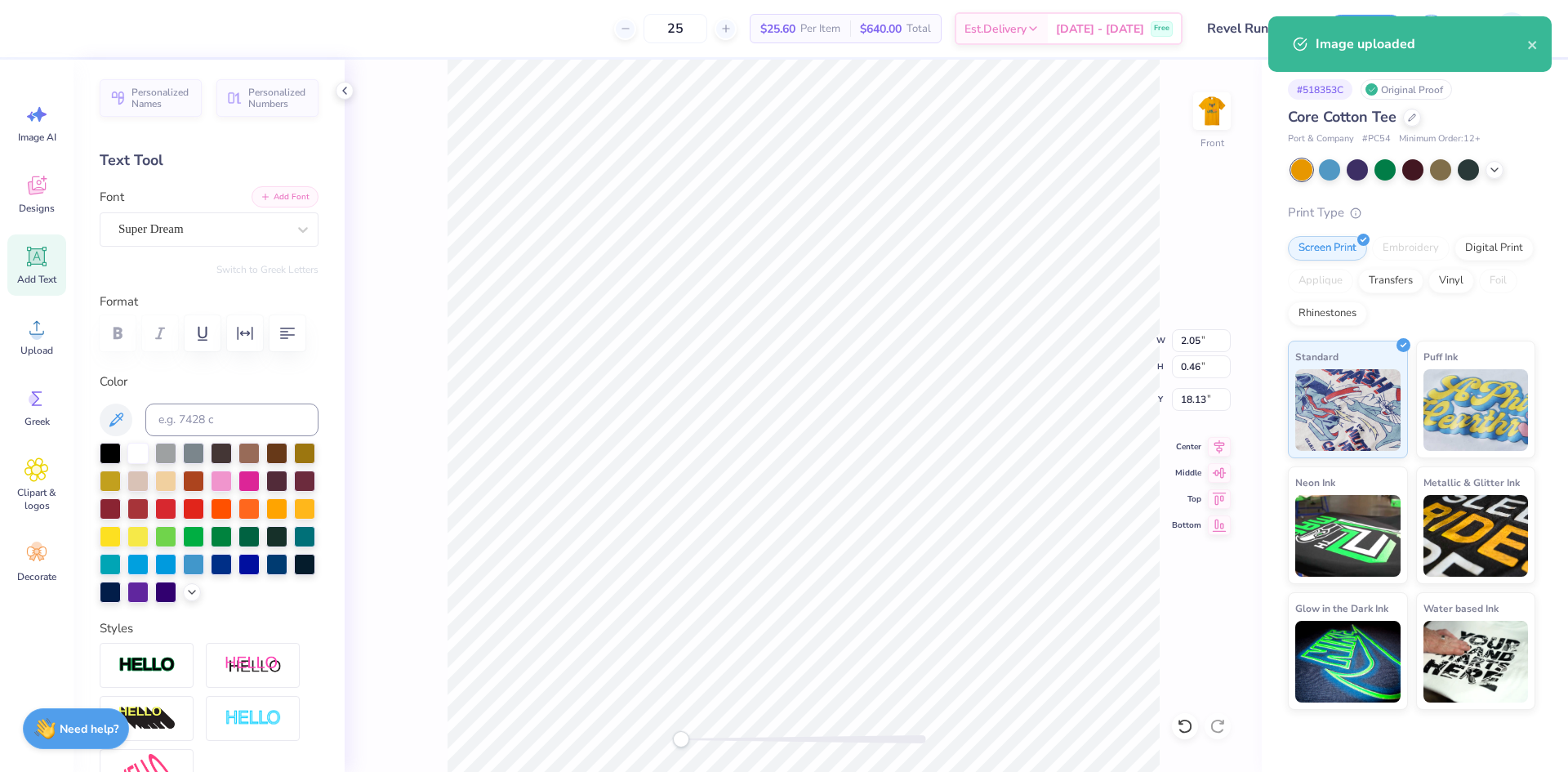
click at [267, 197] on button "Add Font" at bounding box center [285, 197] width 67 height 22
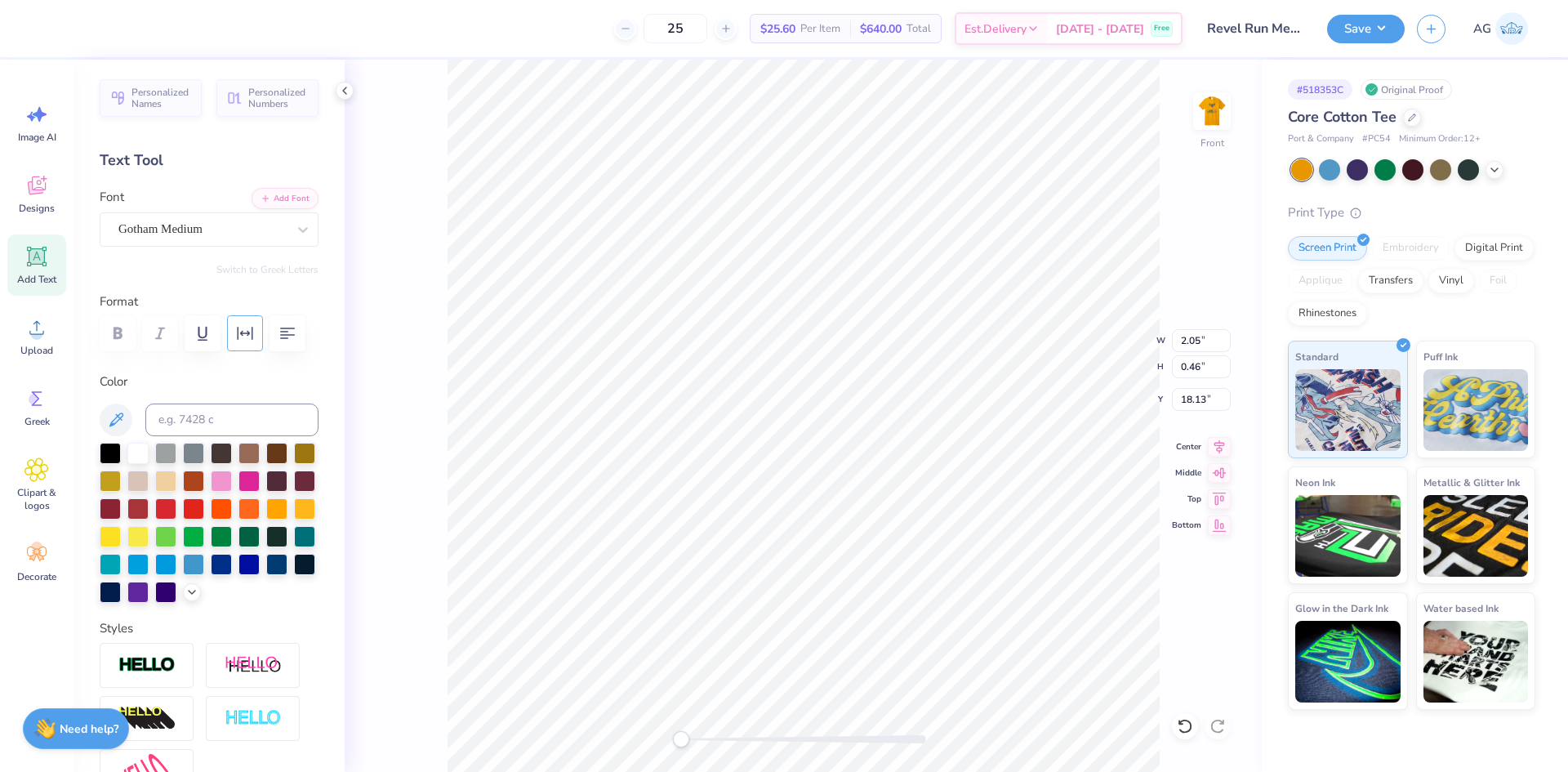
click at [250, 336] on icon "button" at bounding box center [244, 333] width 20 height 20
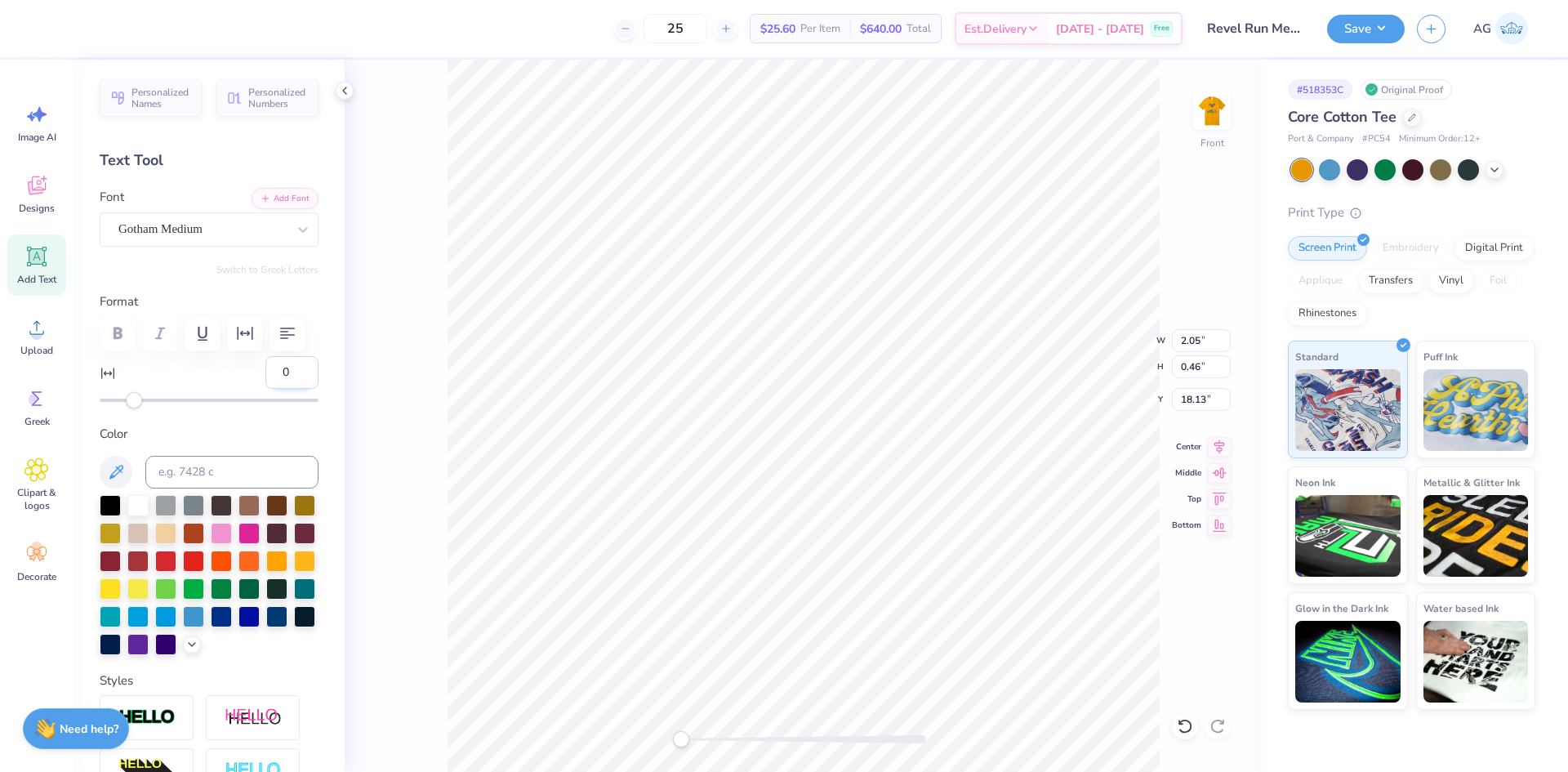
click at [295, 387] on input "0" at bounding box center [291, 372] width 53 height 33
click at [290, 383] on input "0" at bounding box center [291, 372] width 53 height 33
type input "17"
click at [1198, 335] on input "14.50" at bounding box center [1201, 340] width 59 height 23
type input "12.00"
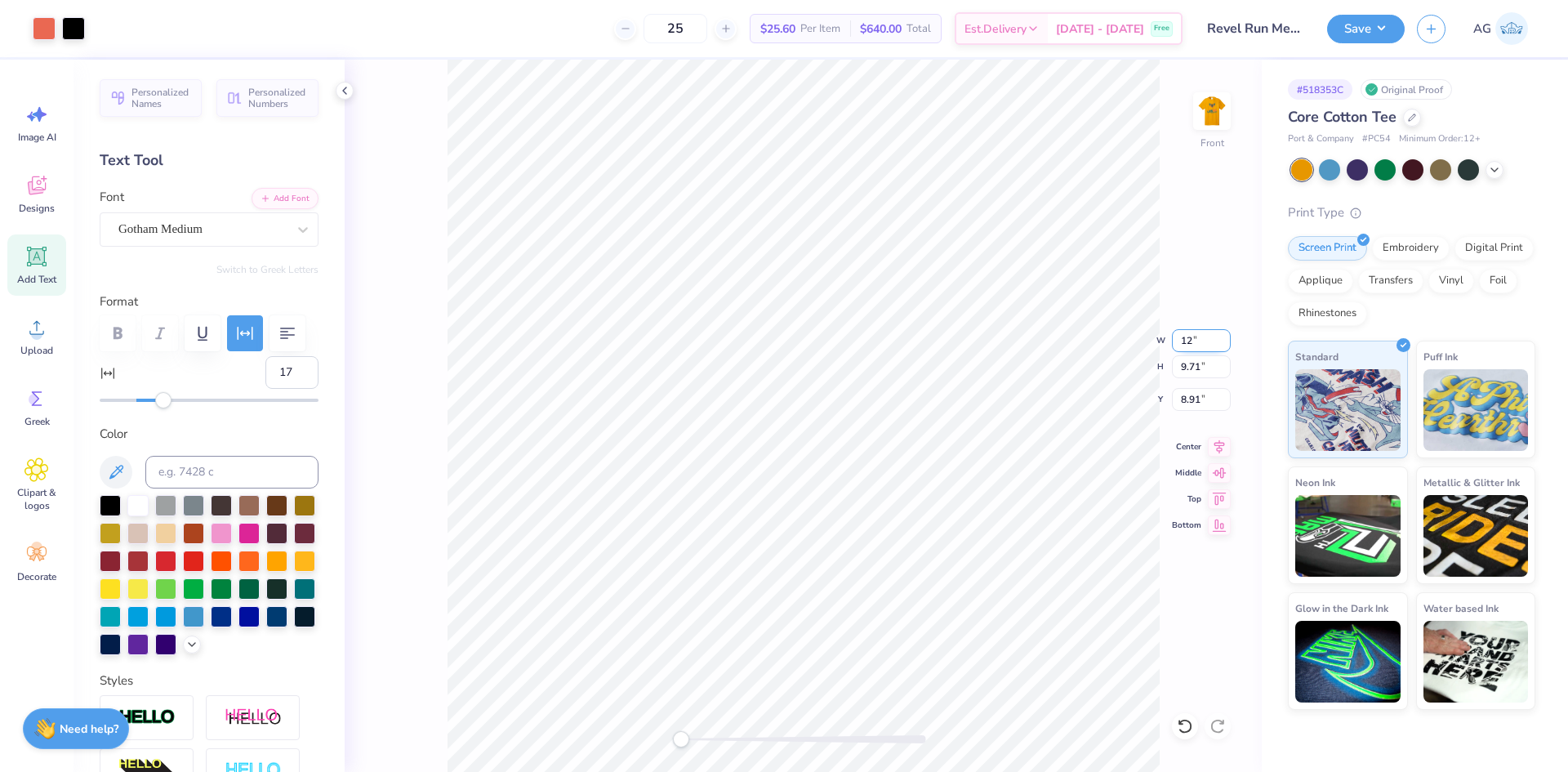
type input "8.04"
click at [1194, 402] on input "9.74" at bounding box center [1201, 400] width 59 height 23
type input "3.00"
click at [1191, 404] on input "3.00" at bounding box center [1201, 400] width 59 height 23
type input "2.50"
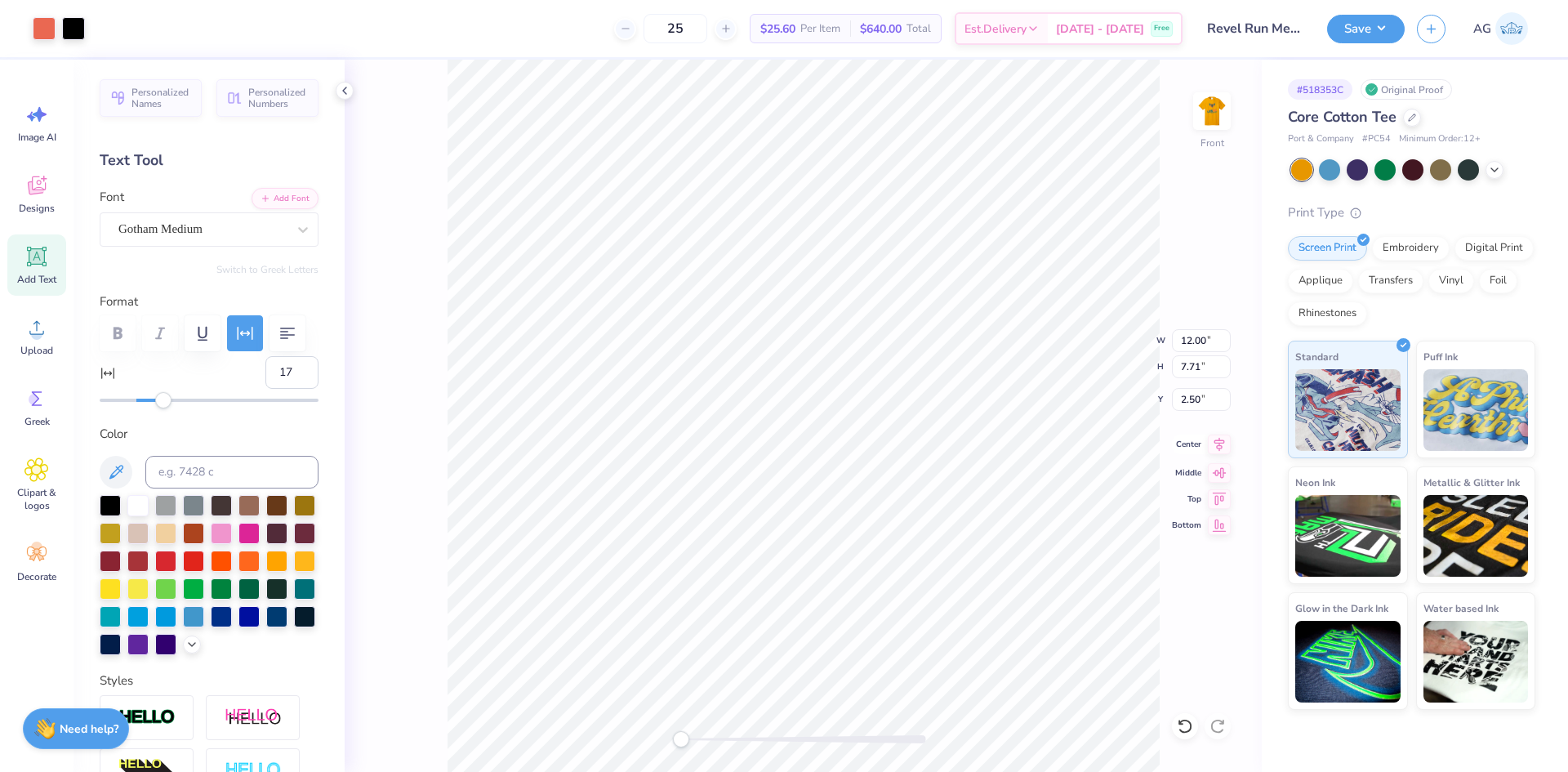
click at [1215, 438] on icon at bounding box center [1219, 444] width 23 height 20
click at [1376, 17] on button "Save" at bounding box center [1366, 26] width 78 height 28
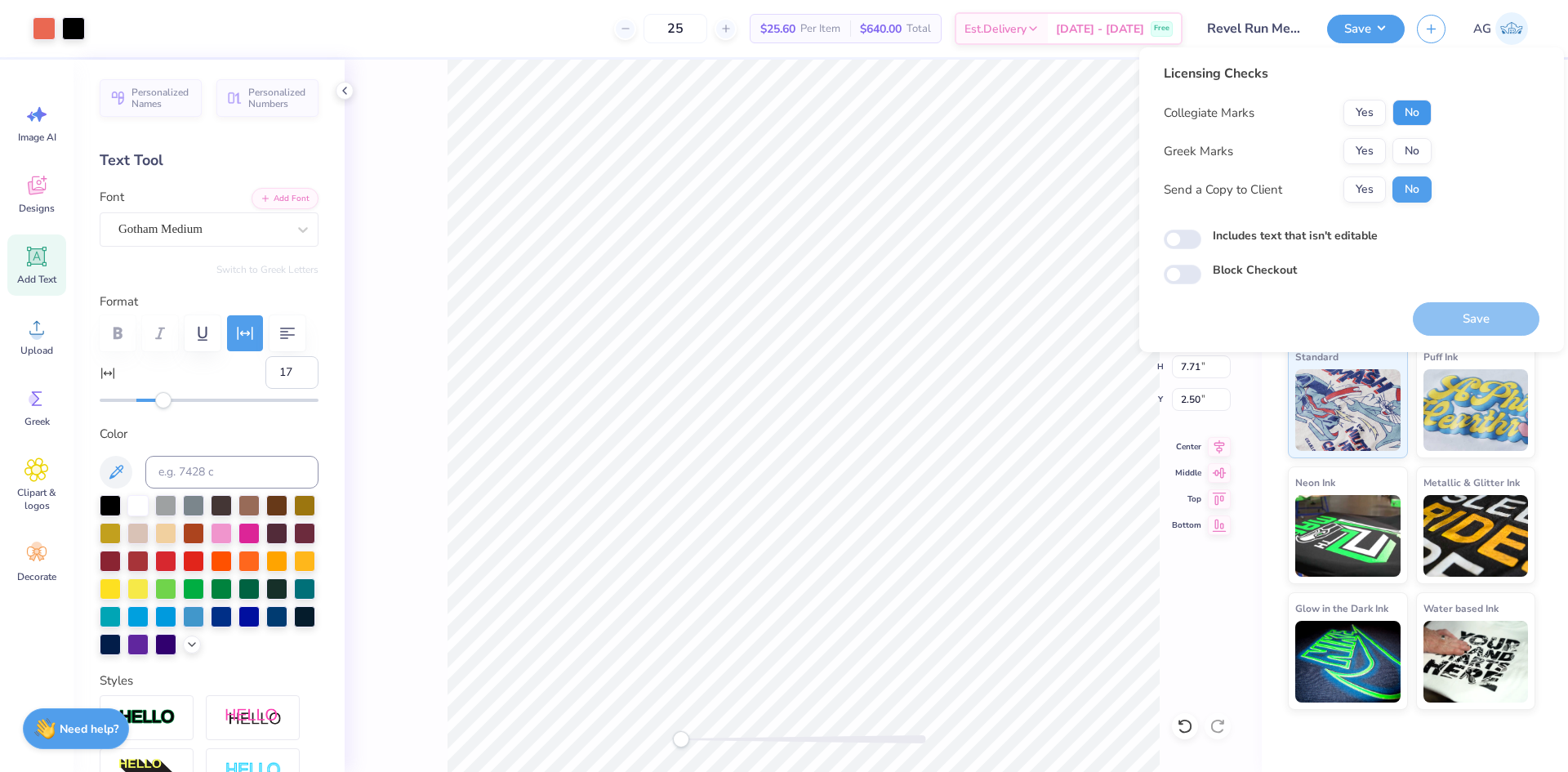
click at [1417, 105] on button "No" at bounding box center [1413, 113] width 39 height 26
click at [1418, 158] on button "No" at bounding box center [1413, 151] width 39 height 26
click at [1502, 325] on button "Save" at bounding box center [1476, 319] width 127 height 34
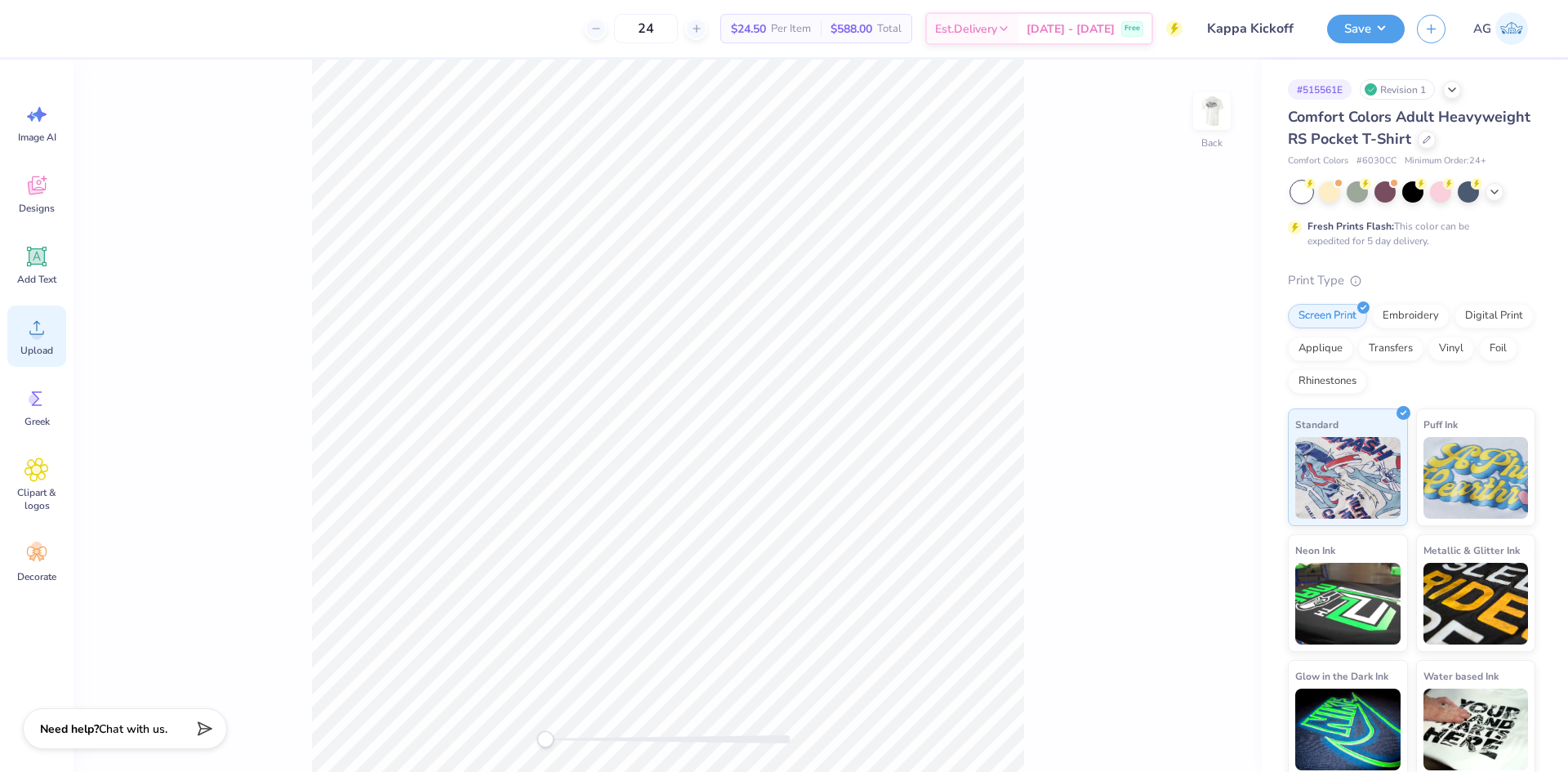
click at [34, 337] on circle at bounding box center [37, 334] width 11 height 11
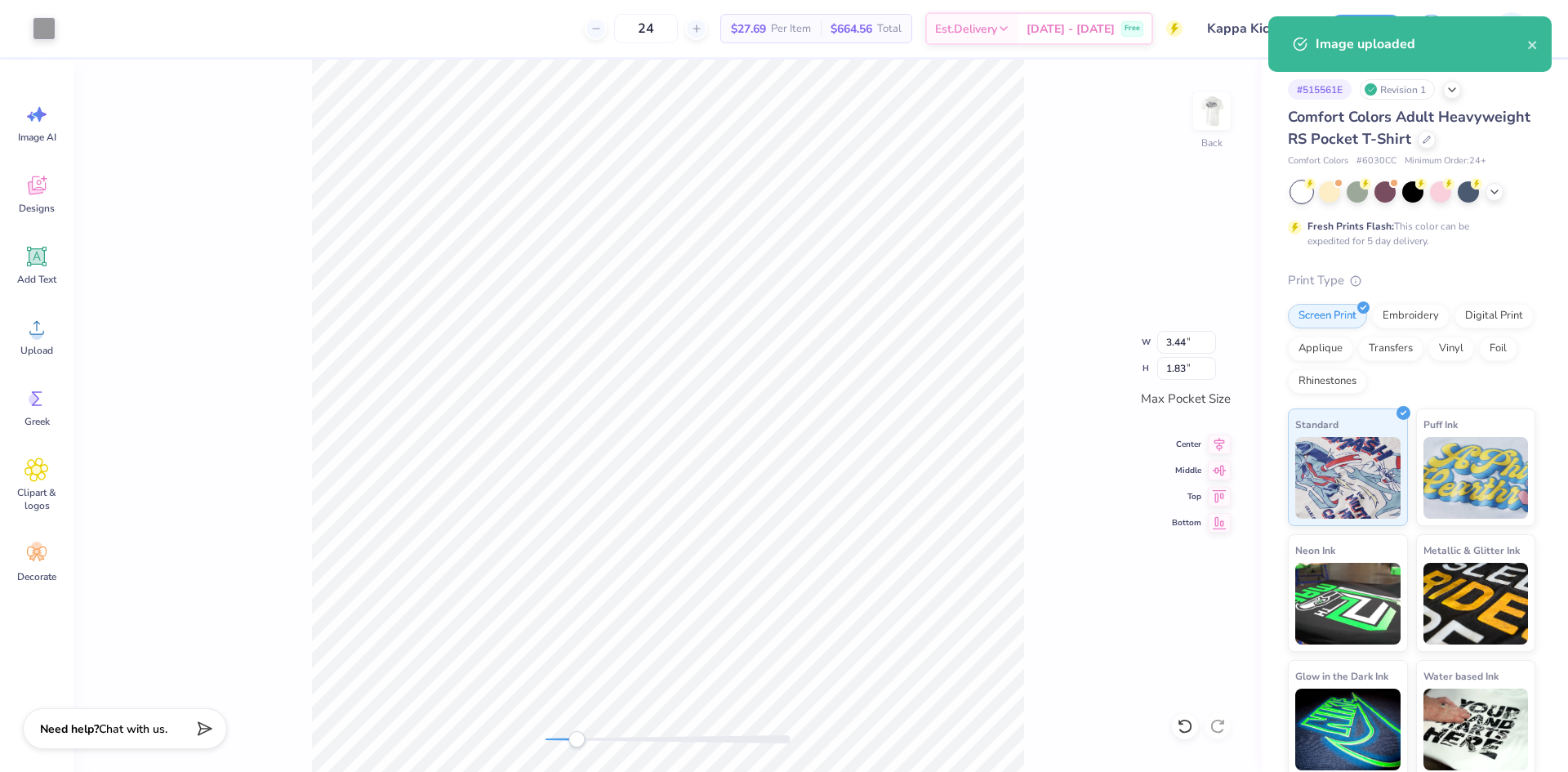
drag, startPoint x: 556, startPoint y: 737, endPoint x: 598, endPoint y: 733, distance: 42.2
click at [598, 735] on div at bounding box center [667, 739] width 245 height 8
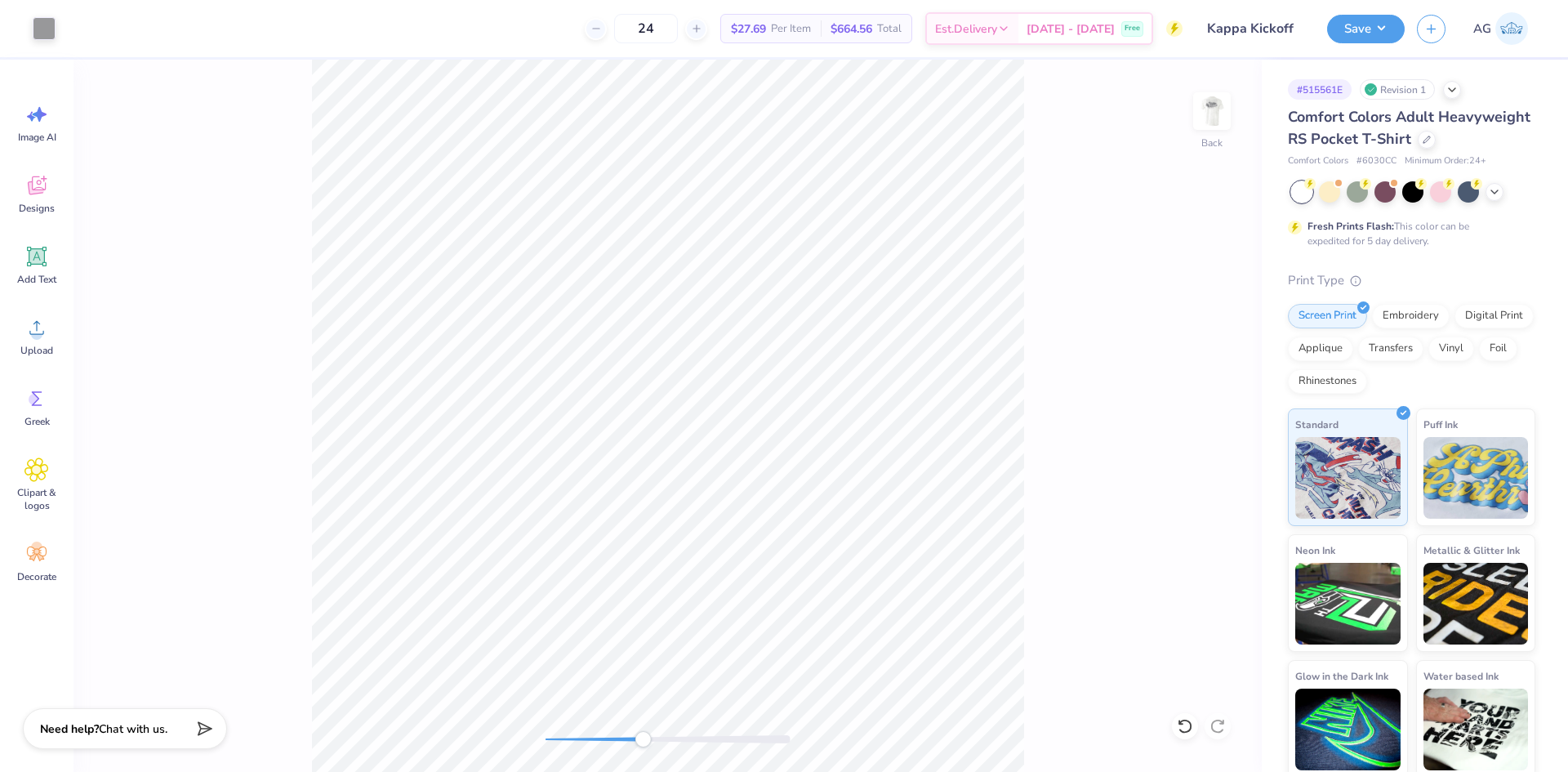
drag, startPoint x: 593, startPoint y: 738, endPoint x: 651, endPoint y: 745, distance: 58.4
click at [651, 745] on div "Accessibility label" at bounding box center [642, 739] width 16 height 16
drag, startPoint x: 651, startPoint y: 739, endPoint x: 604, endPoint y: 732, distance: 47.5
click at [644, 733] on div "Accessibility label" at bounding box center [651, 739] width 16 height 16
drag, startPoint x: 604, startPoint y: 741, endPoint x: 574, endPoint y: 745, distance: 30.3
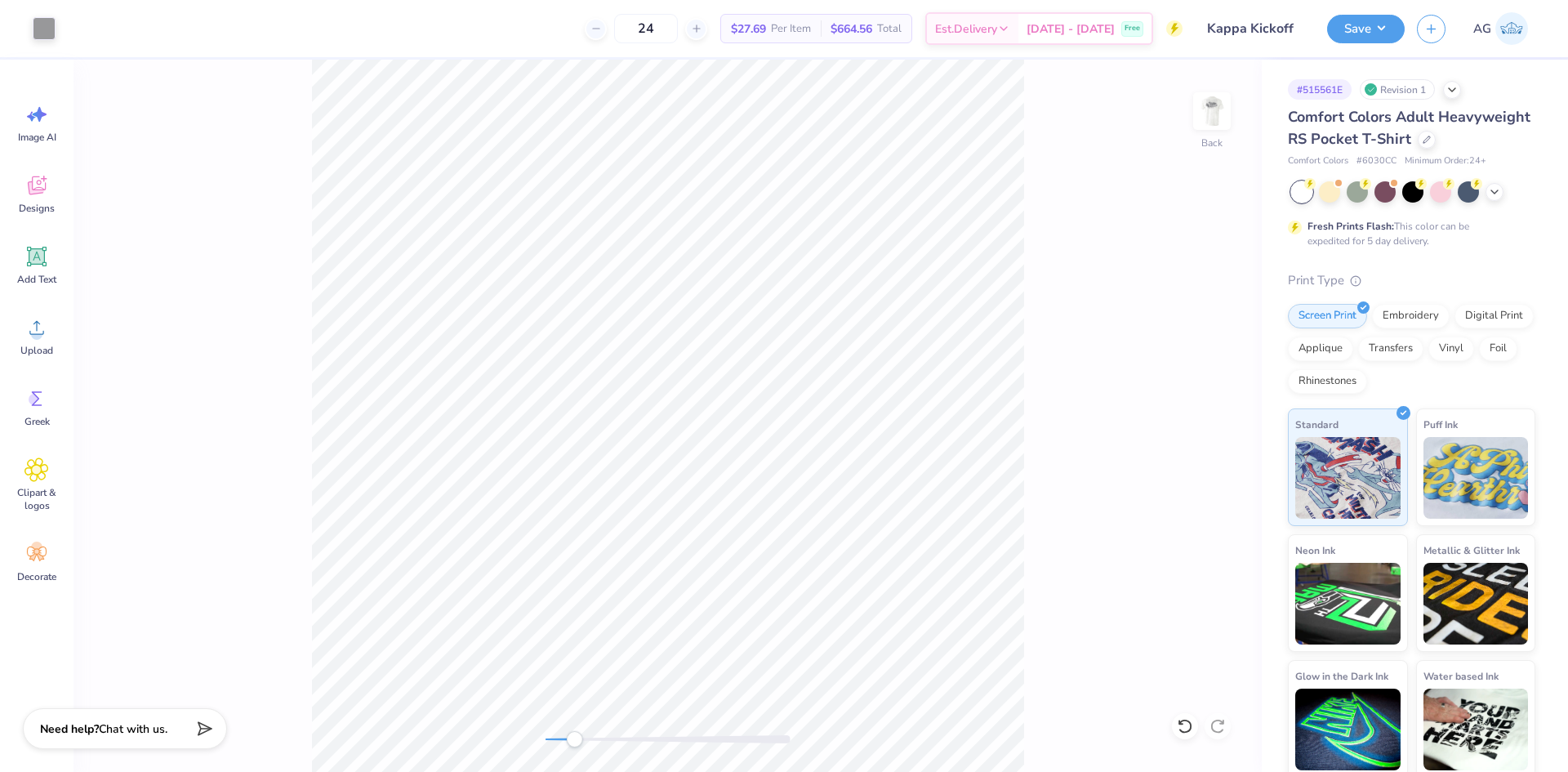
click at [574, 745] on div "Accessibility label" at bounding box center [573, 739] width 16 height 16
click at [1237, 121] on div "Back" at bounding box center [667, 416] width 1188 height 713
click at [1218, 110] on img at bounding box center [1213, 111] width 66 height 66
click at [521, 733] on div "Front" at bounding box center [667, 416] width 1188 height 713
click at [30, 354] on span "Upload" at bounding box center [37, 351] width 33 height 13
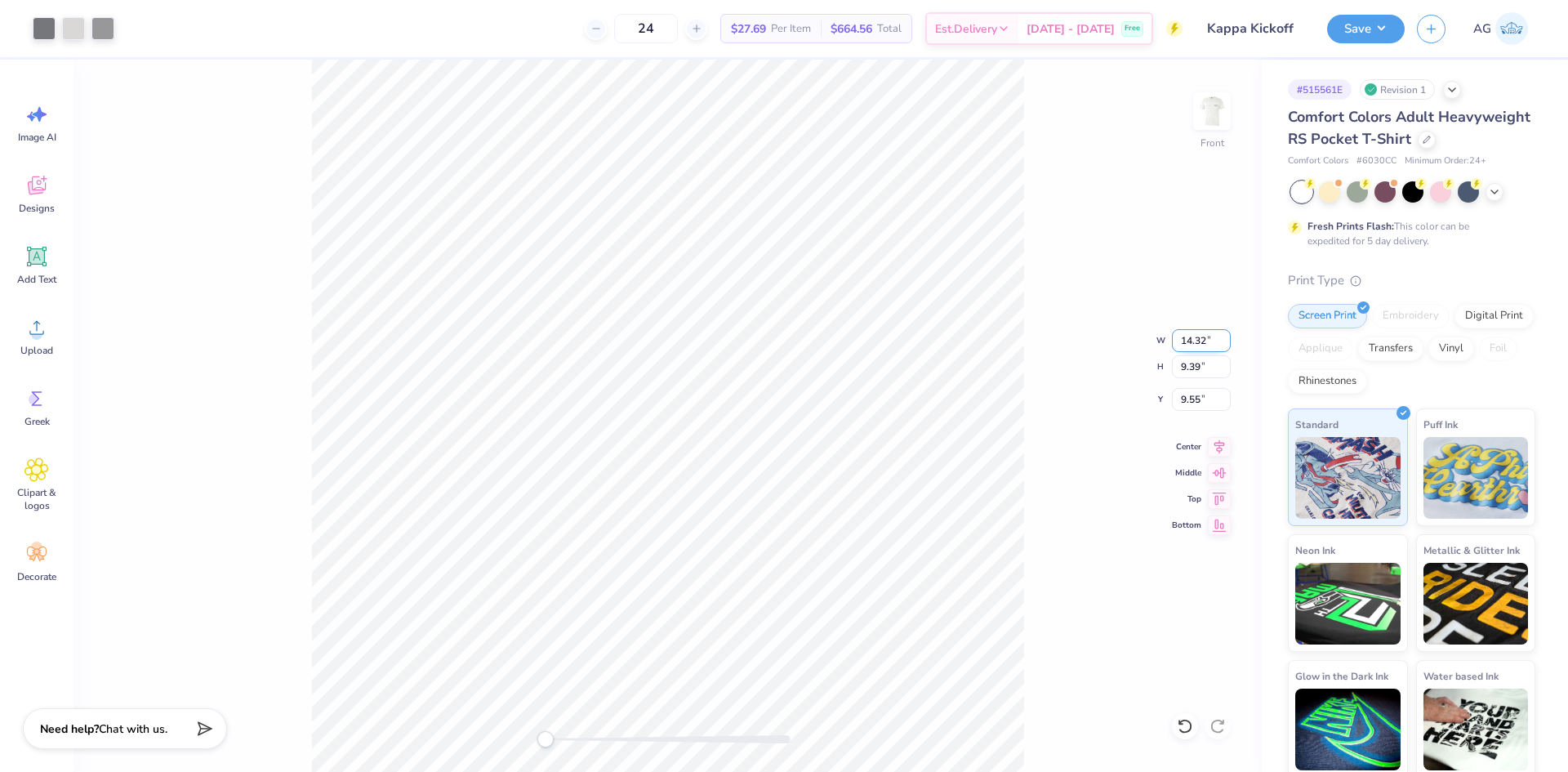
click at [1195, 339] on input "14.32" at bounding box center [1201, 340] width 59 height 23
type input "14.39"
type input "9.44"
type input "9.53"
click at [1195, 350] on input "14.39" at bounding box center [1201, 340] width 59 height 23
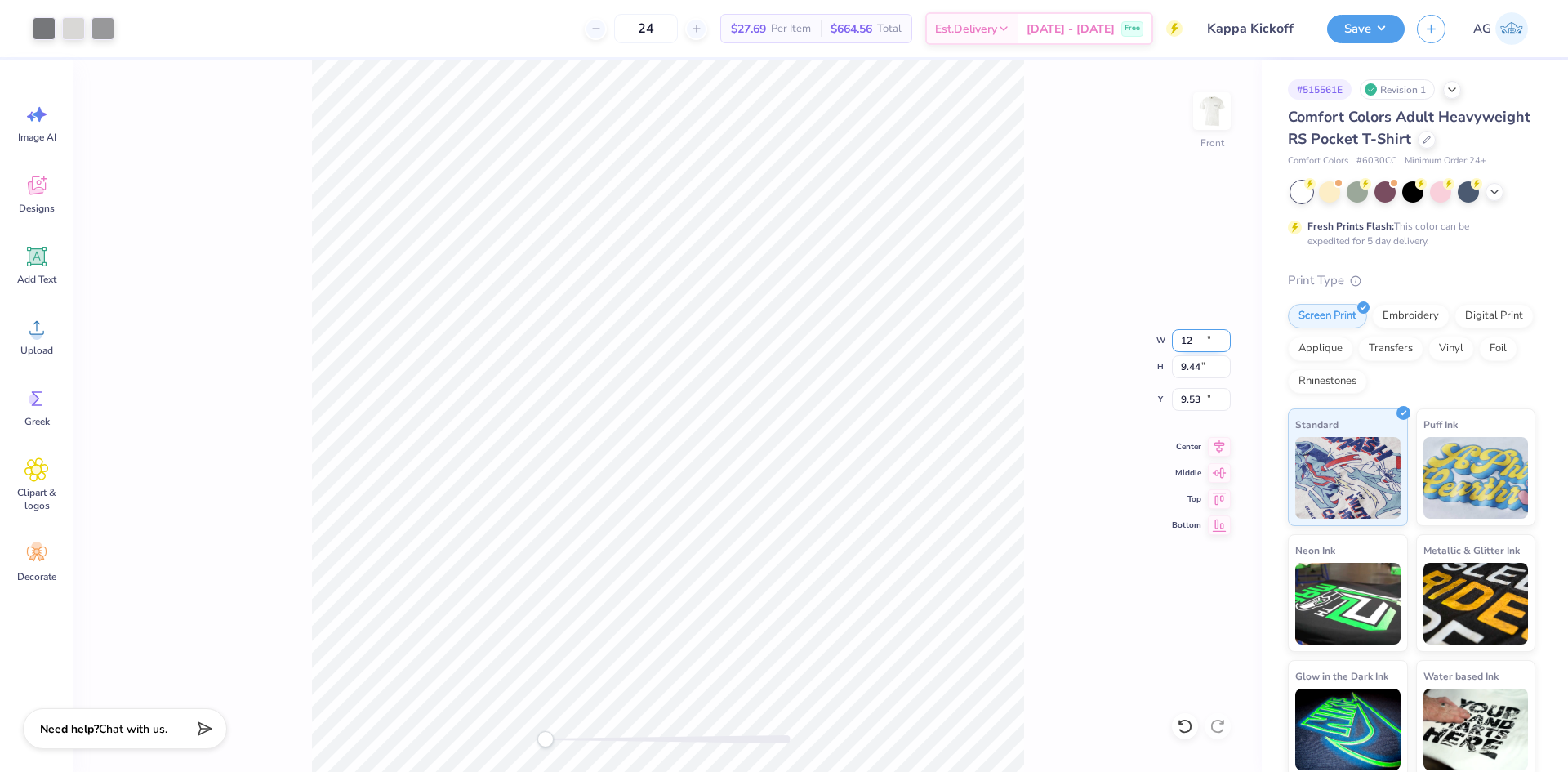
type input "12.00"
type input "7.87"
click at [1194, 397] on input "10.31" at bounding box center [1201, 400] width 59 height 23
type input "3"
click at [1361, 42] on div "Save" at bounding box center [1366, 29] width 78 height 28
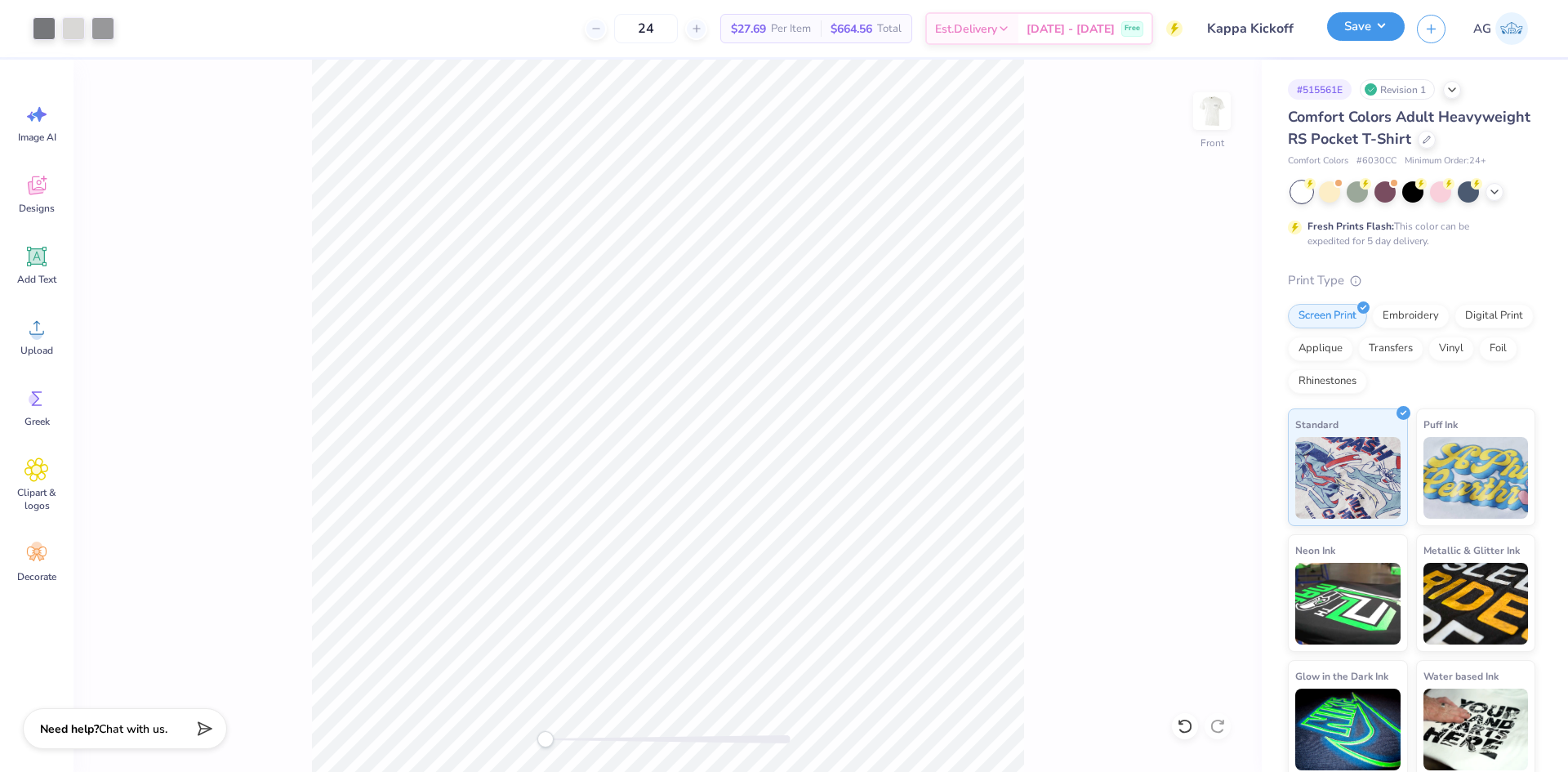
click at [1368, 34] on button "Save" at bounding box center [1366, 26] width 78 height 28
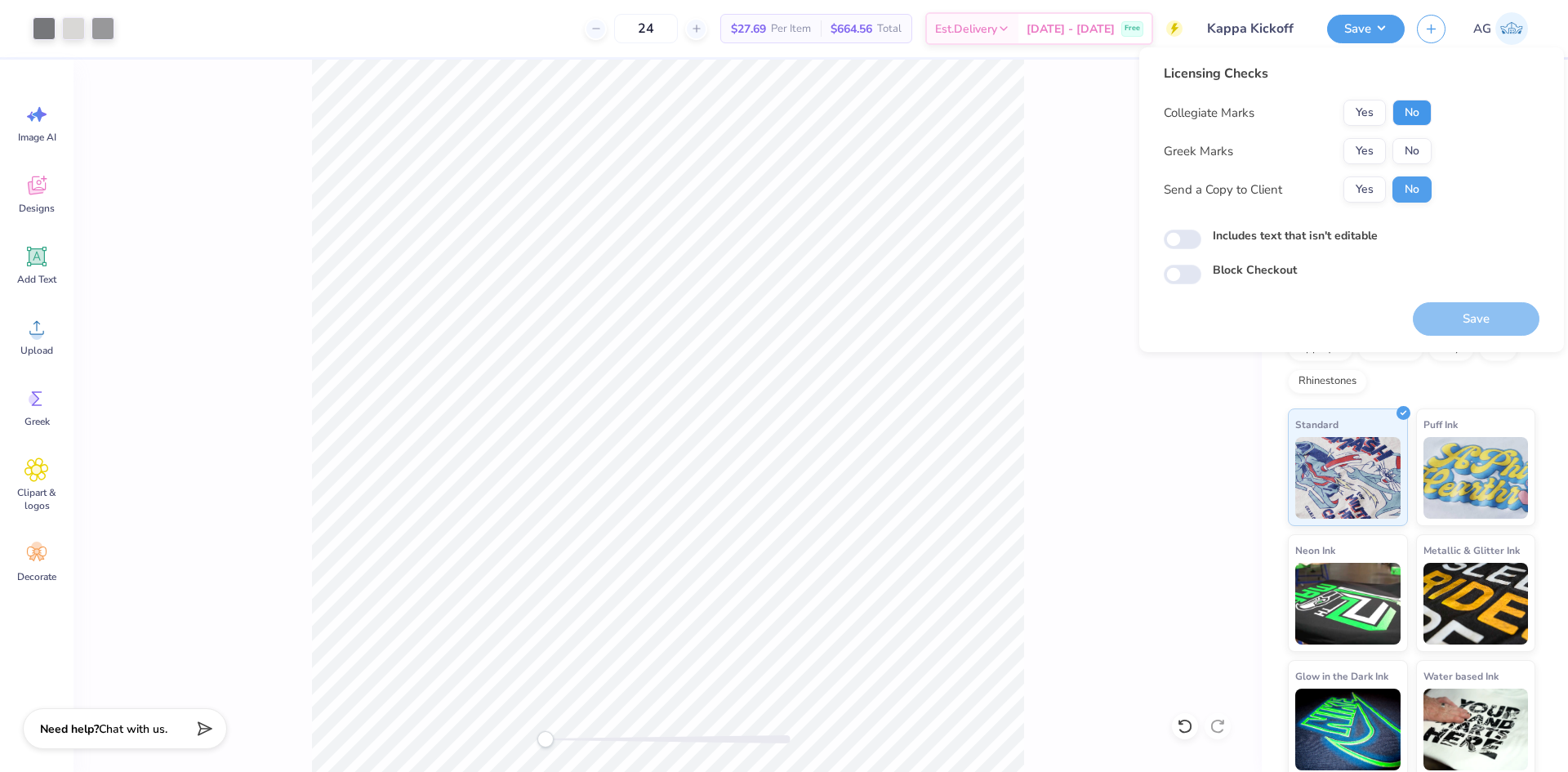
click at [1411, 117] on button "No" at bounding box center [1413, 113] width 39 height 26
click at [1365, 155] on button "Yes" at bounding box center [1364, 151] width 42 height 26
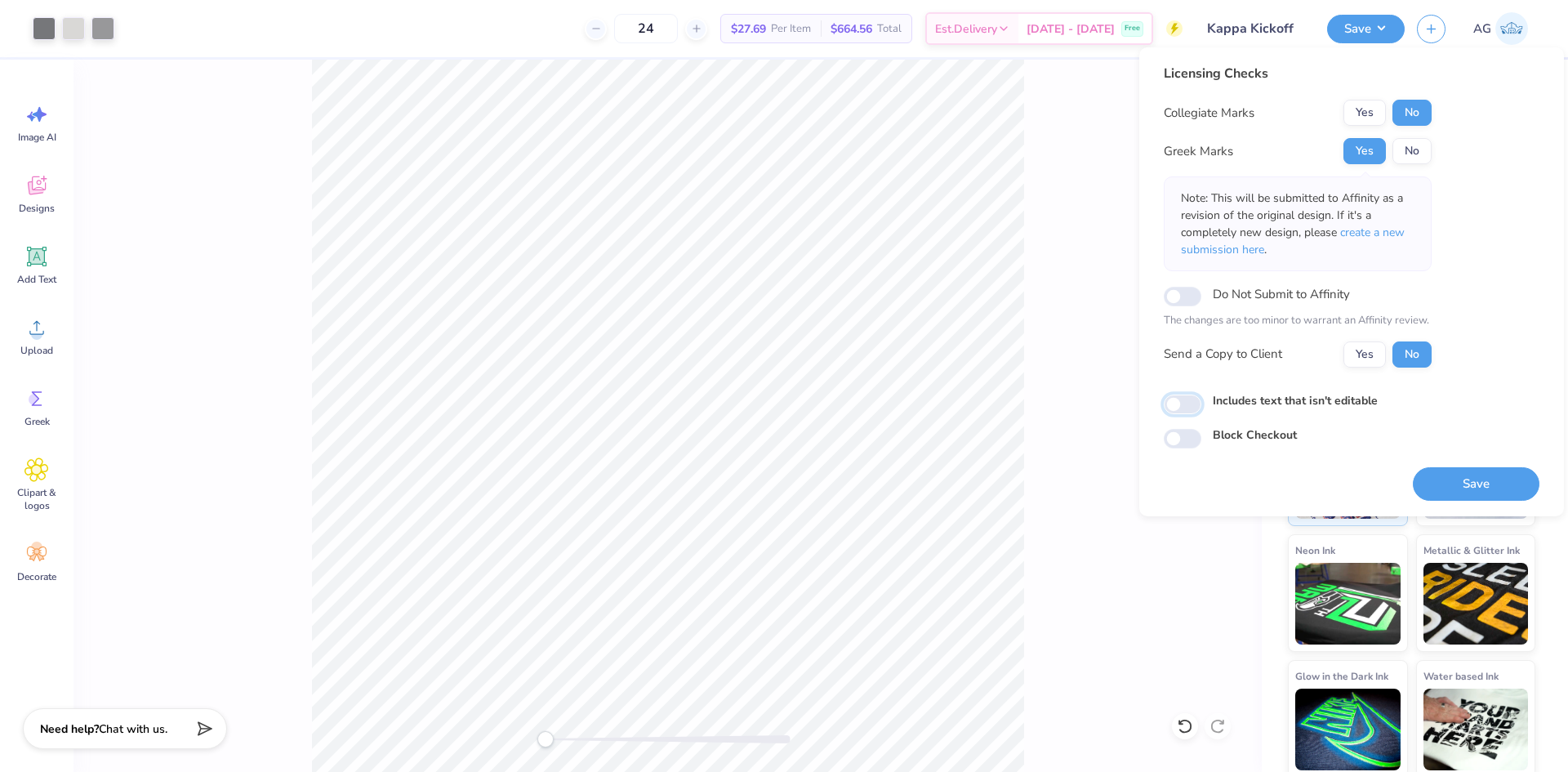
click at [1194, 402] on input "Includes text that isn't editable" at bounding box center [1183, 404] width 38 height 20
checkbox input "true"
click at [1443, 491] on button "Save" at bounding box center [1476, 484] width 127 height 34
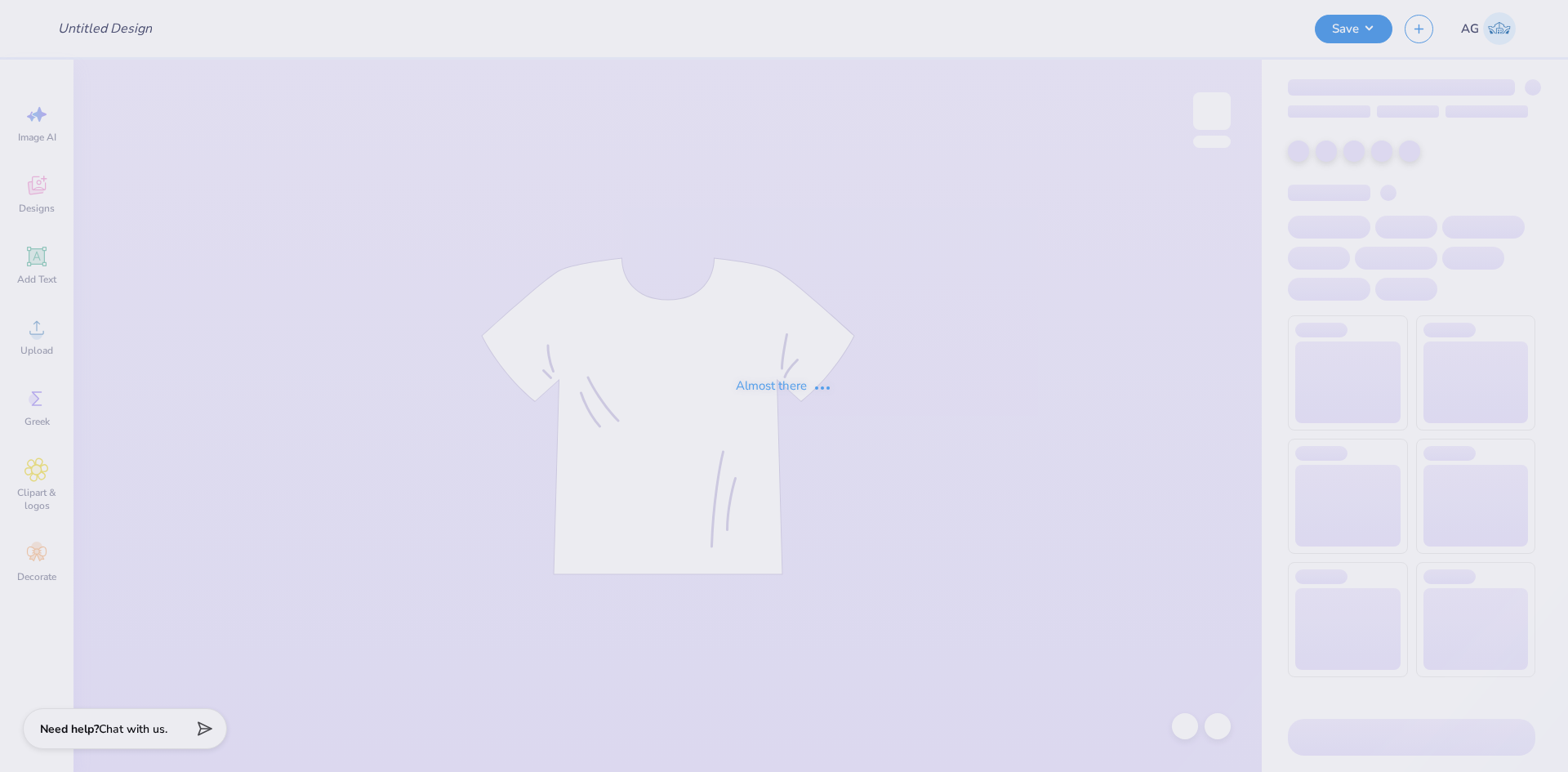
type input "G85 Phone Hat"
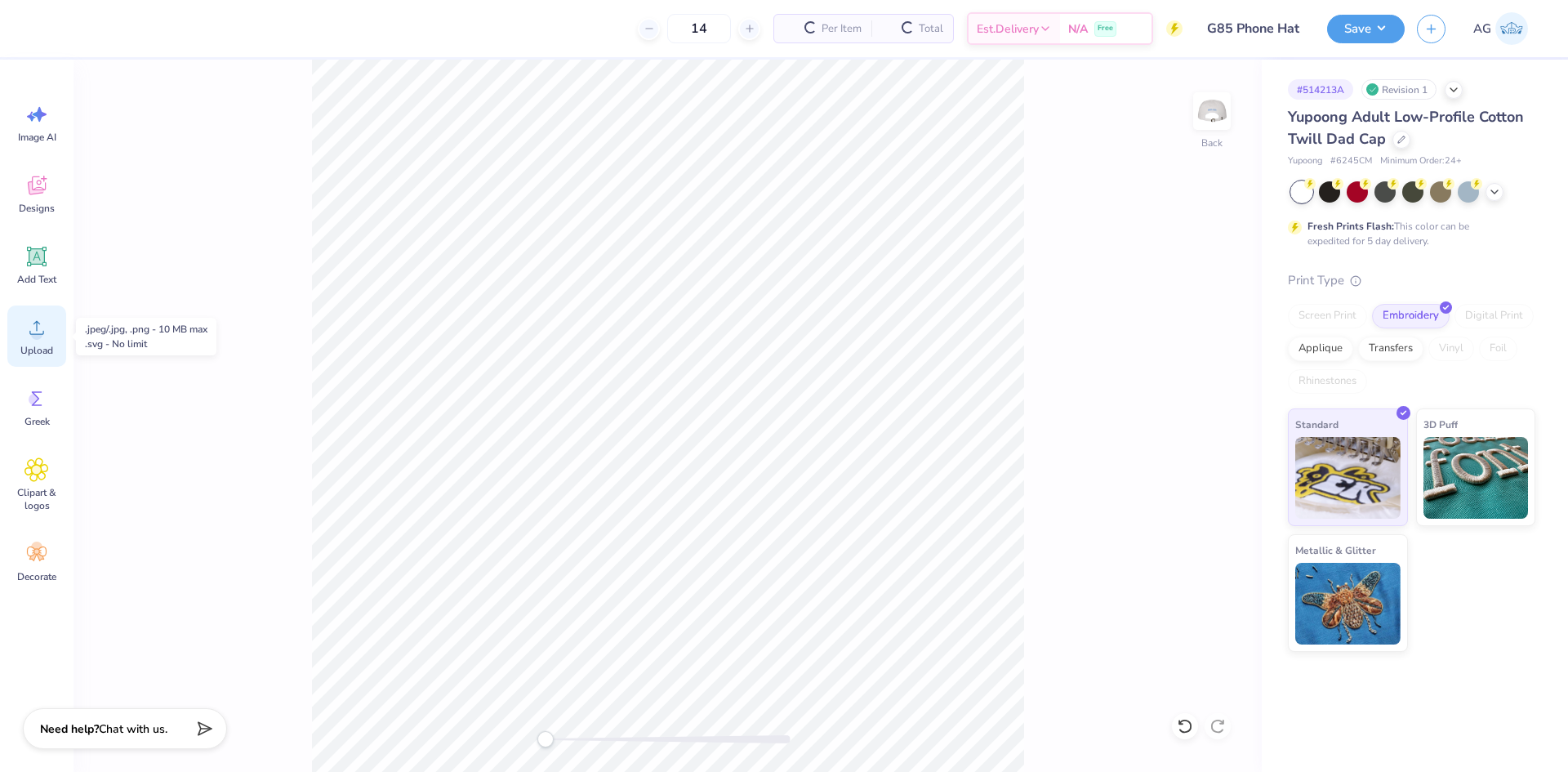
click at [50, 338] on div "Upload" at bounding box center [37, 336] width 59 height 61
